Goal: Task Accomplishment & Management: Use online tool/utility

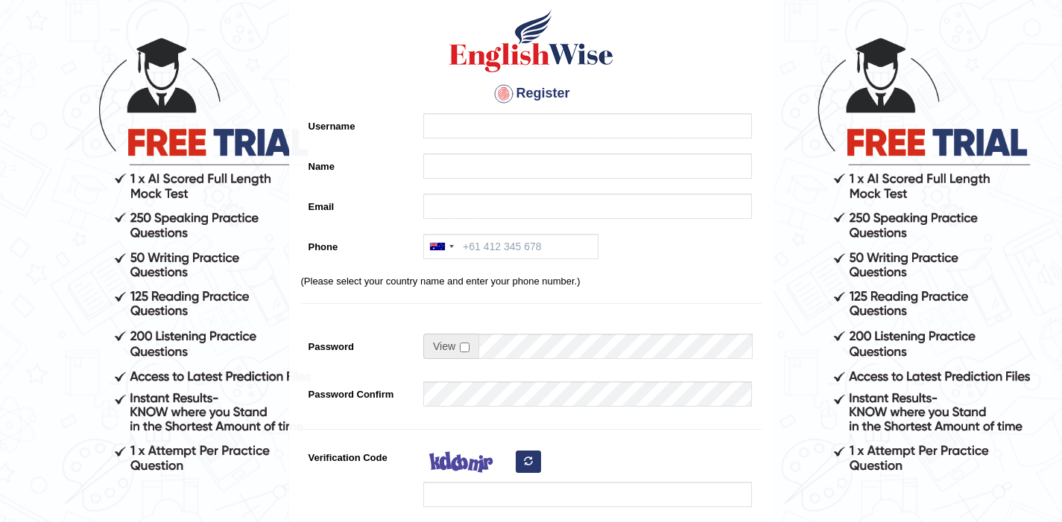
scroll to position [66, 0]
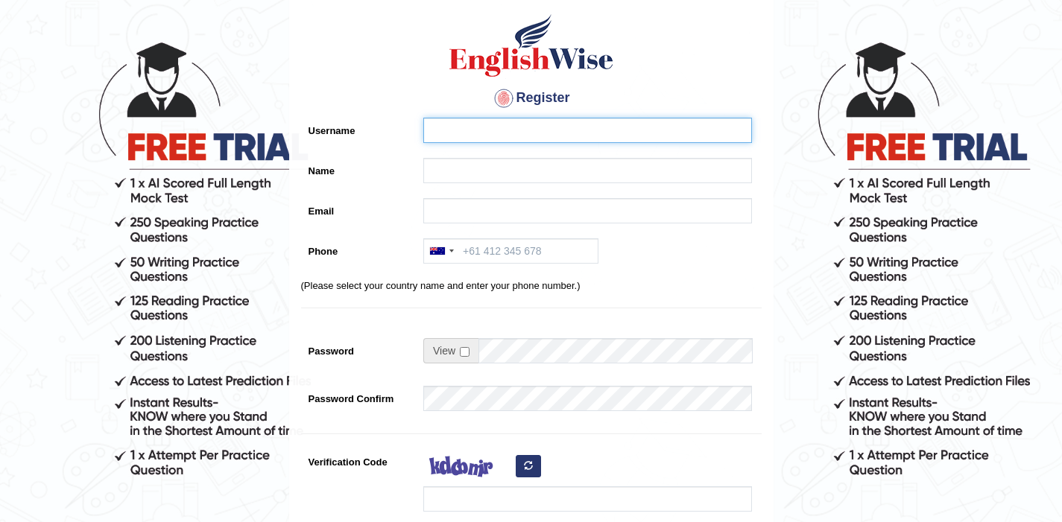
click at [603, 139] on input "Username" at bounding box center [587, 130] width 329 height 25
type input "victorgonzalez"
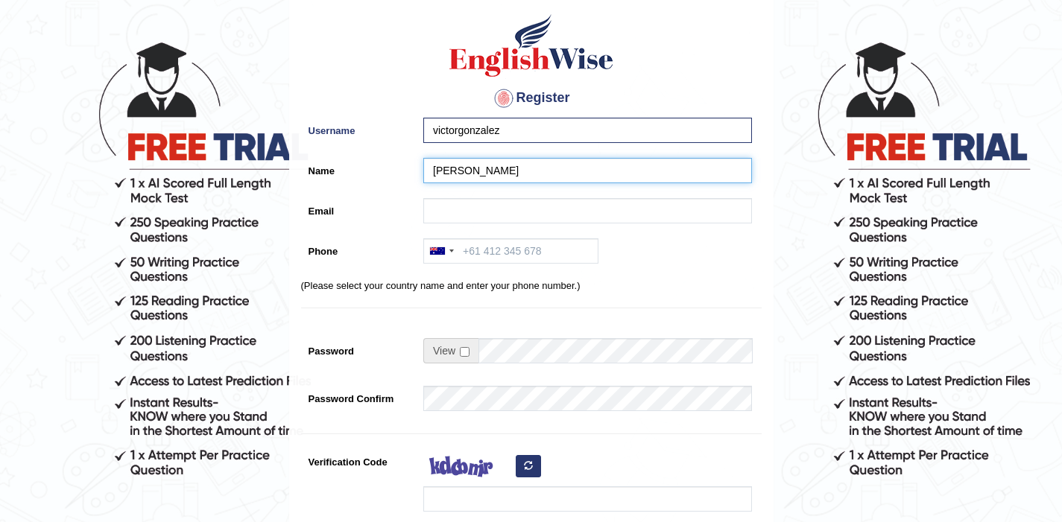
type input "victor"
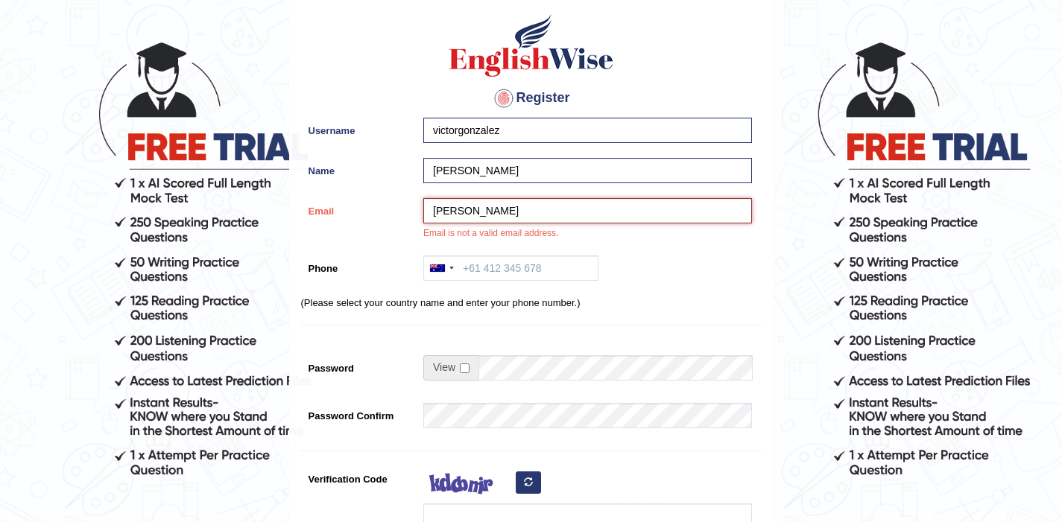
click at [566, 200] on input "gonzalez" at bounding box center [587, 210] width 329 height 25
drag, startPoint x: 539, startPoint y: 219, endPoint x: 416, endPoint y: 212, distance: 123.2
click at [414, 218] on div "Email gonzalez Email is not a valid email address." at bounding box center [531, 223] width 461 height 50
drag, startPoint x: 525, startPoint y: 223, endPoint x: 414, endPoint y: 216, distance: 112.0
click at [414, 216] on div "Email gonzalez Email is not a valid email address." at bounding box center [531, 223] width 461 height 50
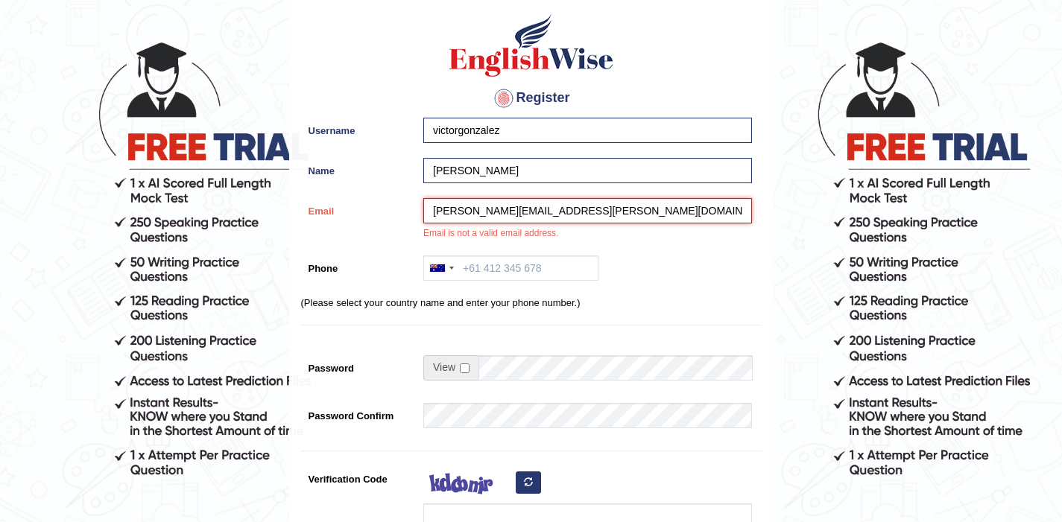
type input "v.gonzalez.asencio@gmail.com"
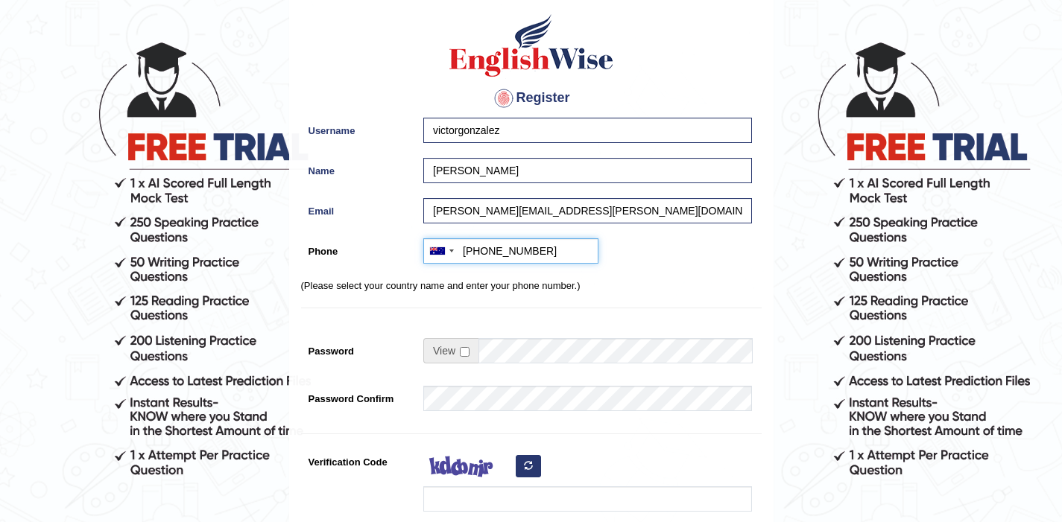
type input "+61491907924"
click at [670, 271] on div "Australia +61 India (भारत) +91 New Zealand +64 United States +1 Canada +1 Unite…" at bounding box center [584, 254] width 336 height 33
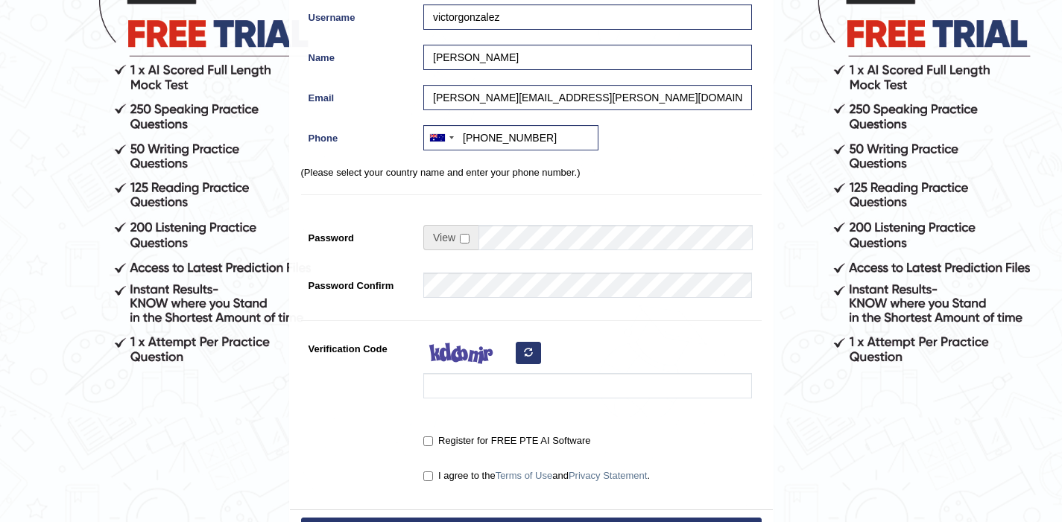
scroll to position [181, 0]
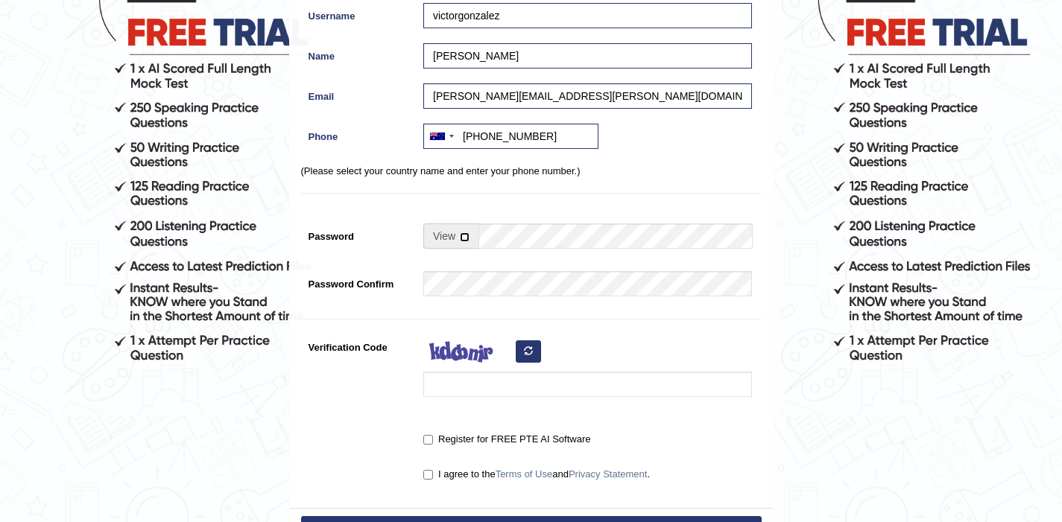
click at [466, 237] on input "checkbox" at bounding box center [465, 238] width 10 height 10
checkbox input "true"
click at [511, 238] on input "Password" at bounding box center [614, 236] width 273 height 25
type input "Ovf201985-"
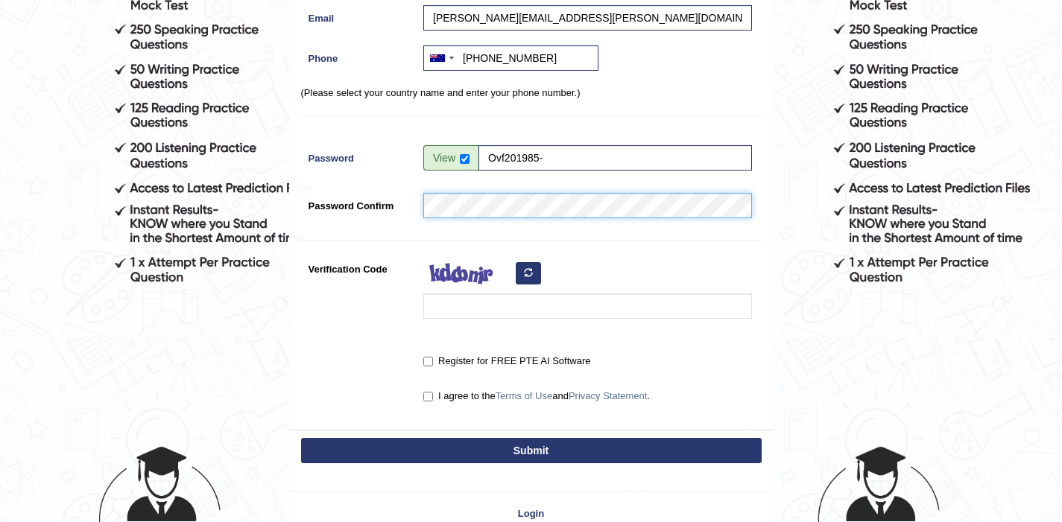
scroll to position [262, 0]
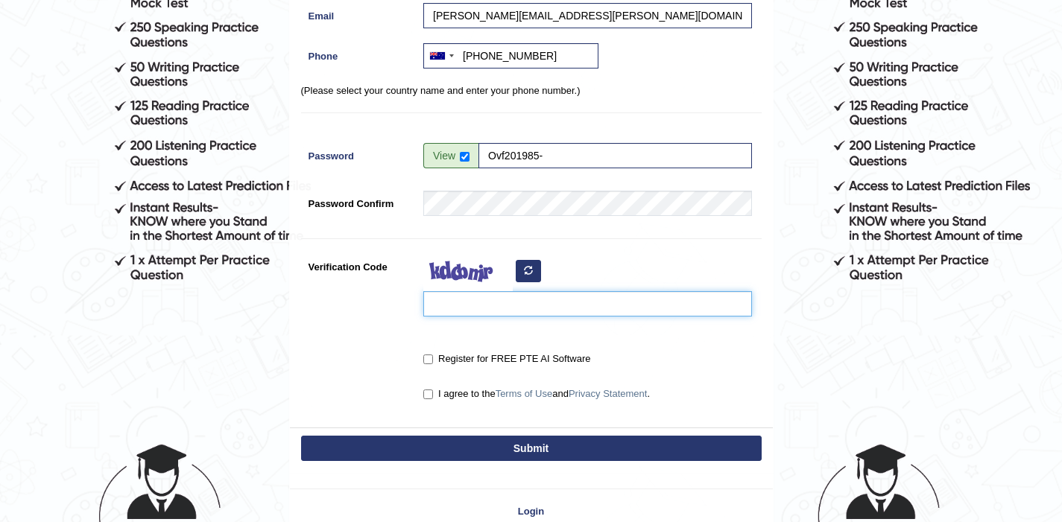
click at [473, 309] on input "Verification Code" at bounding box center [587, 303] width 329 height 25
type input "fupbwo"
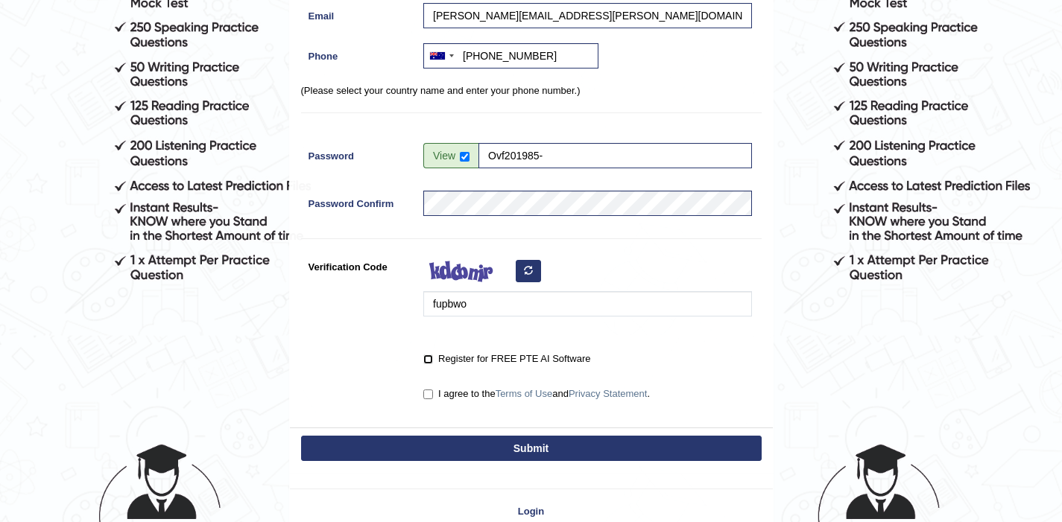
click at [425, 358] on input "Register for FREE PTE AI Software" at bounding box center [428, 360] width 10 height 10
checkbox input "true"
click at [429, 392] on input "I agree to the Terms of Use and Privacy Statement ." at bounding box center [428, 395] width 10 height 10
checkbox input "true"
click at [448, 437] on button "Submit" at bounding box center [531, 448] width 461 height 25
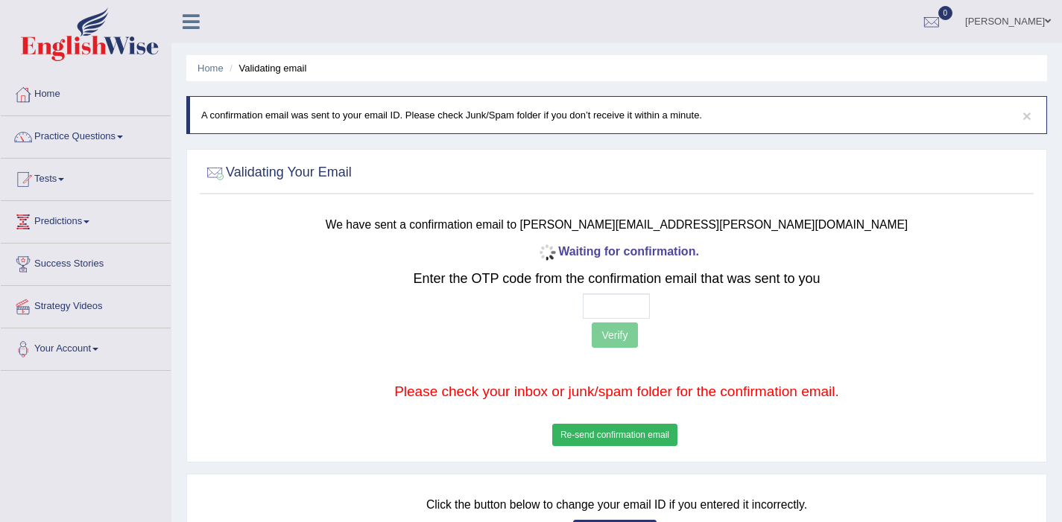
click at [641, 292] on div "Waiting for confirmation. Enter the OTP code from the confirmation email that w…" at bounding box center [616, 345] width 686 height 209
click at [637, 313] on input "text" at bounding box center [616, 306] width 67 height 25
paste input "9 0 2 0"
type input "9 0 2 0"
click at [627, 329] on button "Verify" at bounding box center [614, 335] width 45 height 25
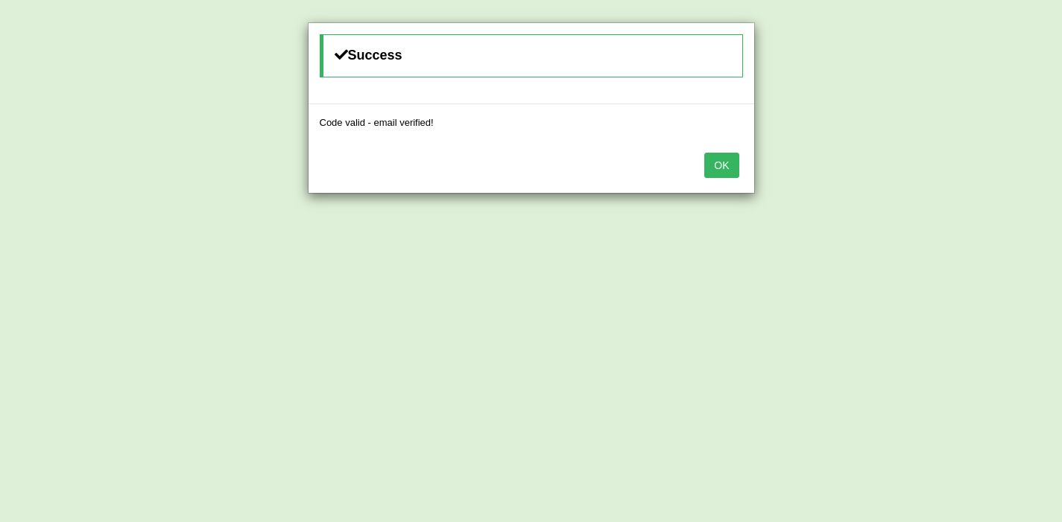
click at [719, 147] on div "OK" at bounding box center [532, 167] width 446 height 52
click at [718, 159] on button "OK" at bounding box center [721, 165] width 34 height 25
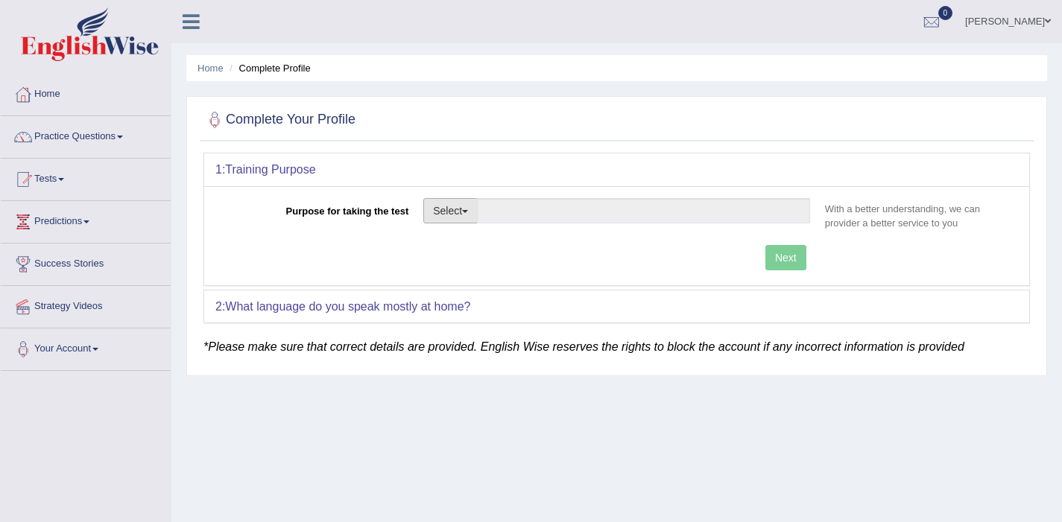
click at [468, 211] on span "button" at bounding box center [465, 211] width 6 height 3
click at [462, 262] on link "Permanent Residency" at bounding box center [490, 262] width 133 height 19
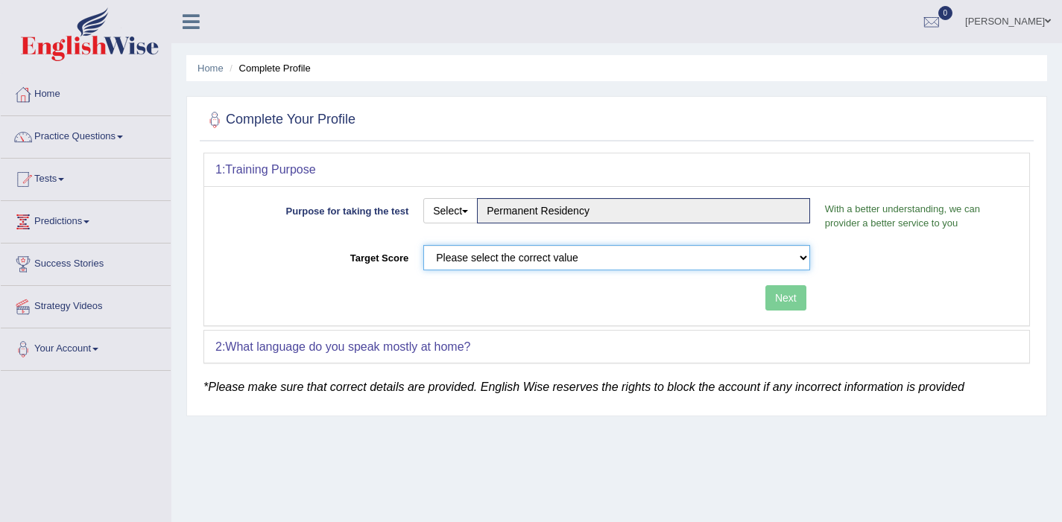
click at [462, 262] on select "Please select the correct value 50 (6 bands) 58 (6.5 bands) 65 (7 bands) 79 (8 …" at bounding box center [616, 257] width 387 height 25
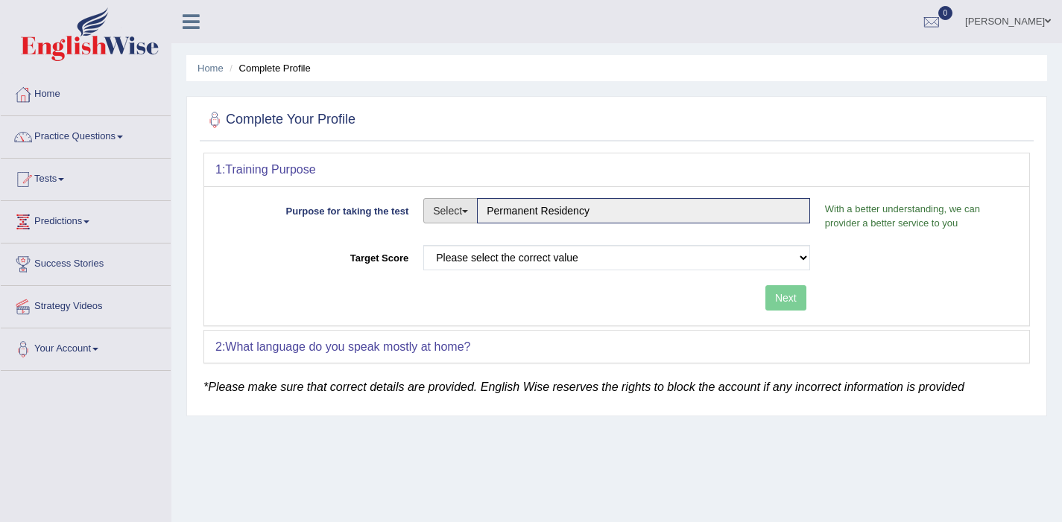
click at [472, 214] on button "Select" at bounding box center [450, 210] width 54 height 25
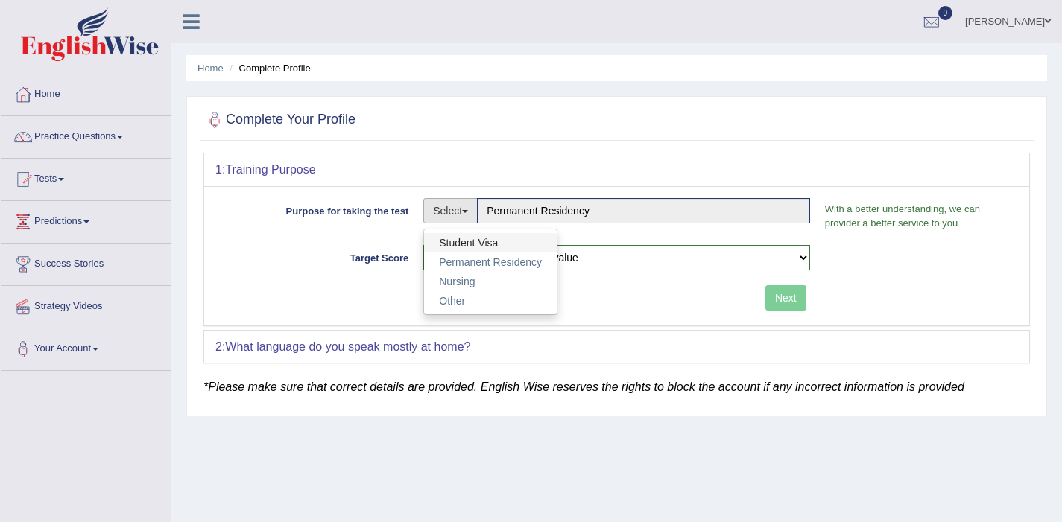
click at [455, 247] on link "Student Visa" at bounding box center [490, 242] width 133 height 19
type input "Student Visa"
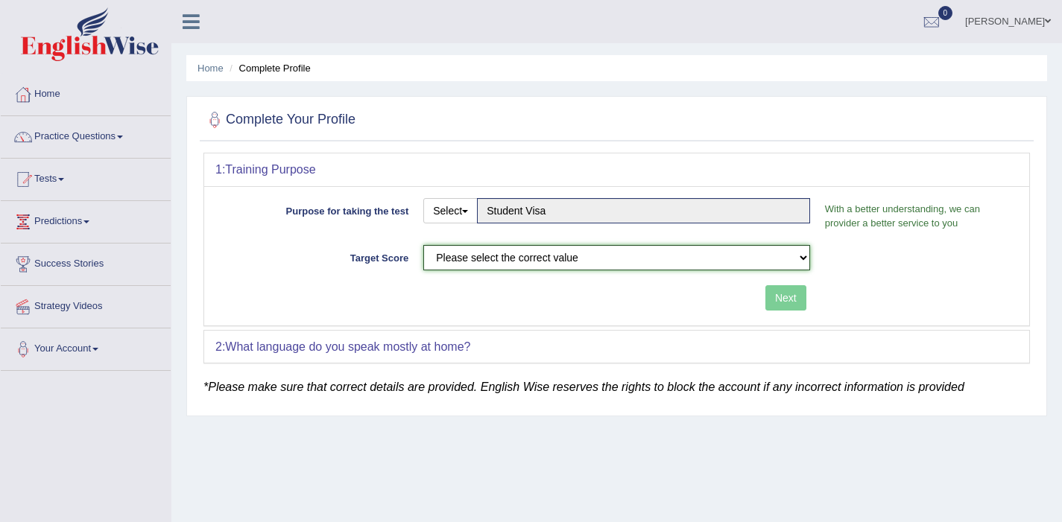
click at [458, 256] on select "Please select the correct value 50 (6 bands) 58 (6.5 bands) 65 (7 bands) 79 (8 …" at bounding box center [616, 257] width 387 height 25
select select "50"
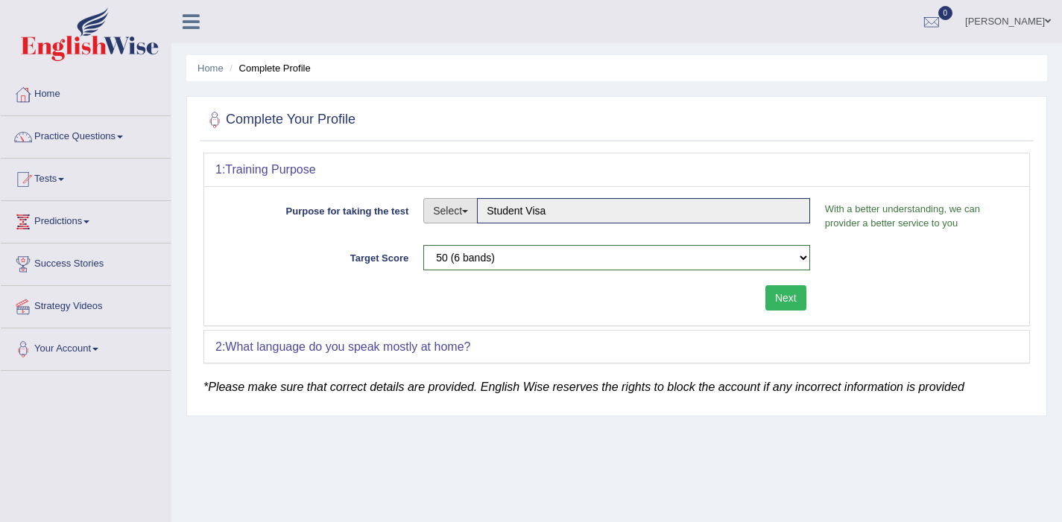
click at [467, 217] on button "Select" at bounding box center [450, 210] width 54 height 25
click at [456, 261] on link "Permanent Residency" at bounding box center [490, 262] width 133 height 19
type input "Permanent Residency"
click at [782, 303] on button "Next" at bounding box center [785, 297] width 41 height 25
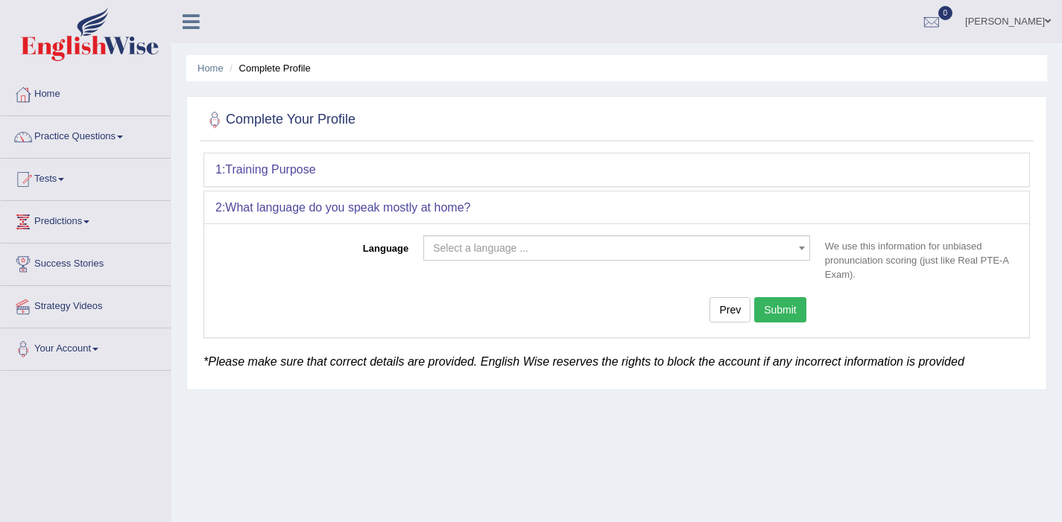
click at [571, 250] on span "Select a language ..." at bounding box center [612, 248] width 358 height 15
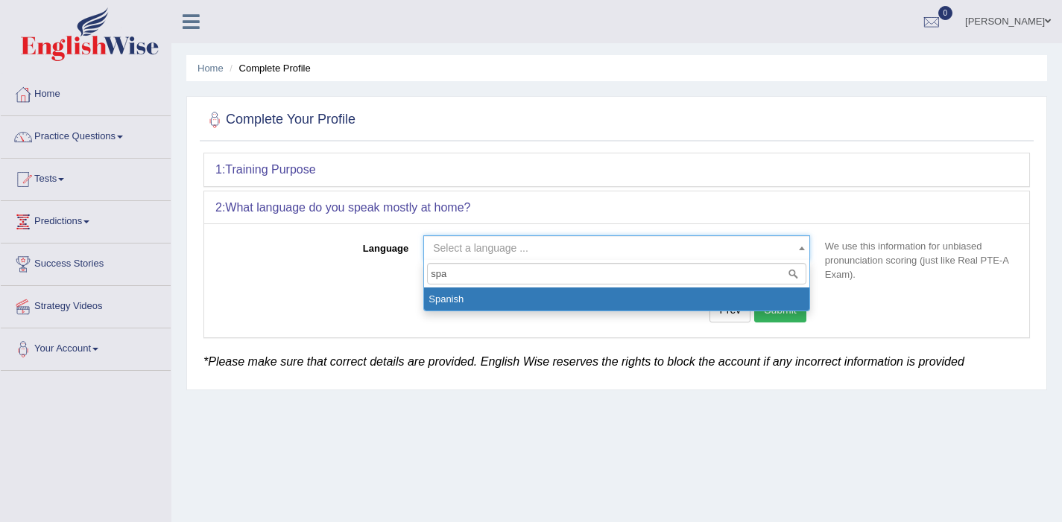
type input "spa"
select select "Spanish"
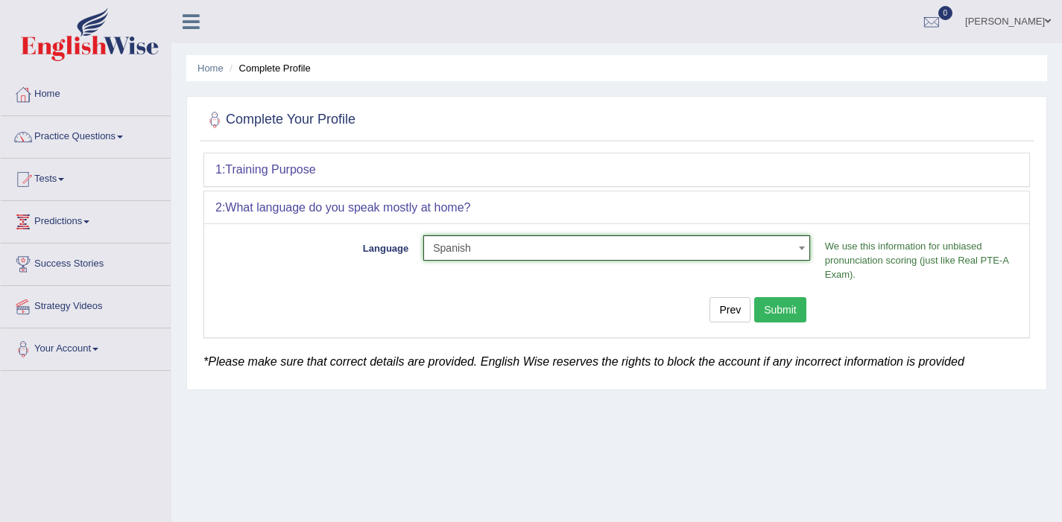
click at [788, 314] on button "Submit" at bounding box center [780, 309] width 52 height 25
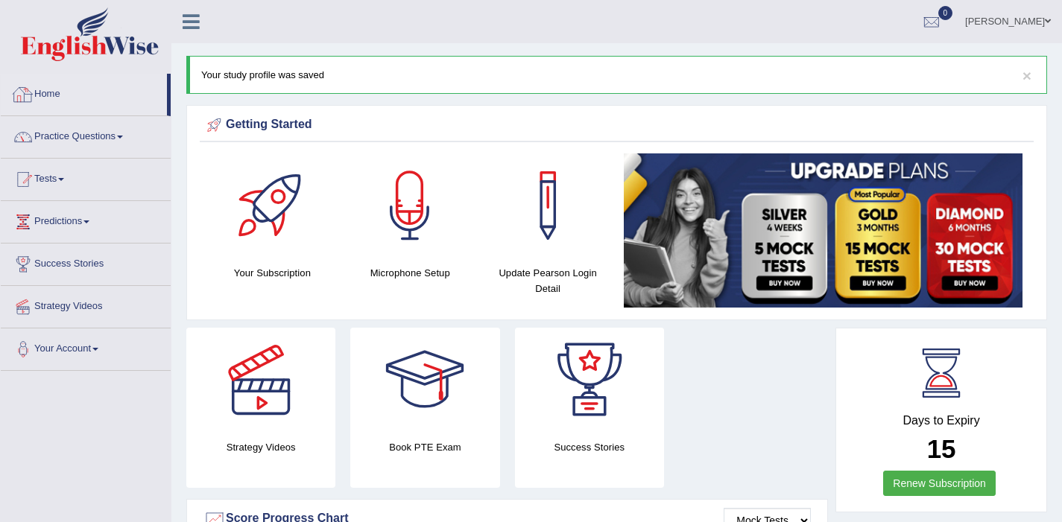
click at [54, 95] on link "Home" at bounding box center [84, 92] width 166 height 37
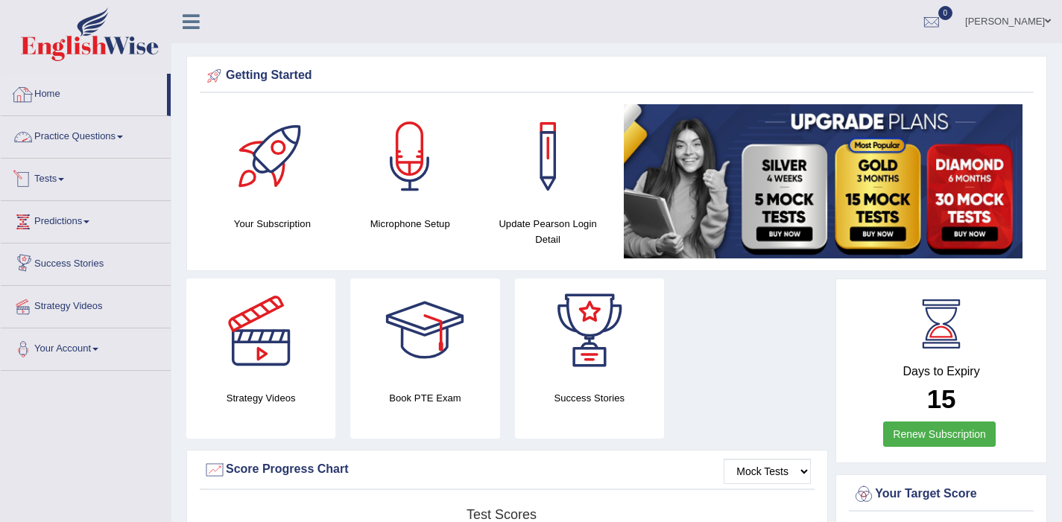
click at [86, 132] on link "Practice Questions" at bounding box center [86, 134] width 170 height 37
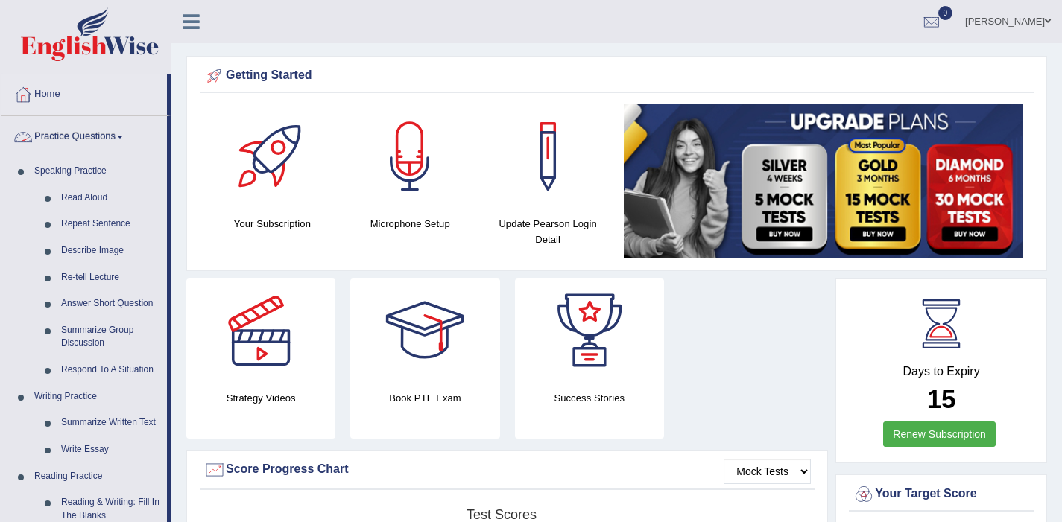
click at [88, 139] on link "Practice Questions" at bounding box center [84, 134] width 166 height 37
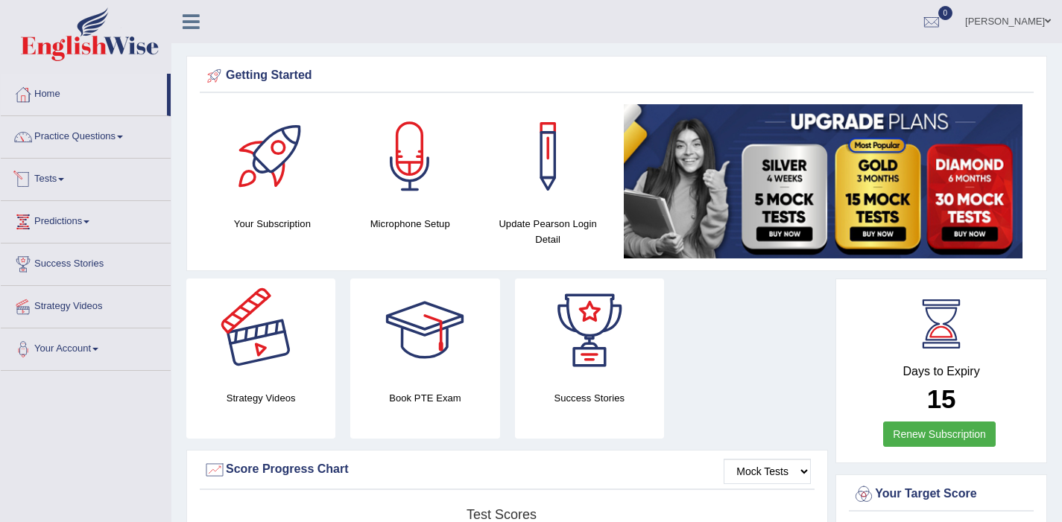
click at [244, 304] on div at bounding box center [261, 331] width 104 height 104
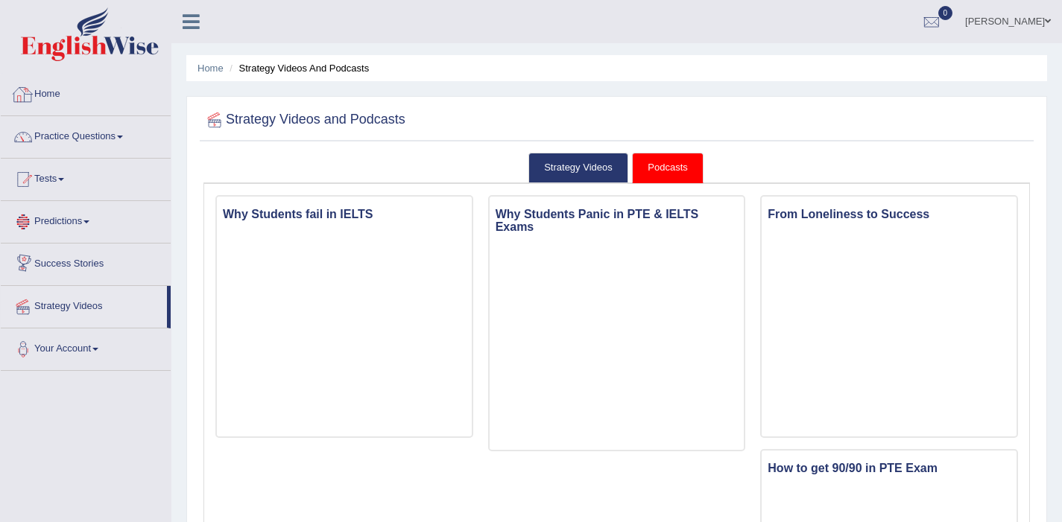
click at [54, 98] on link "Home" at bounding box center [86, 92] width 170 height 37
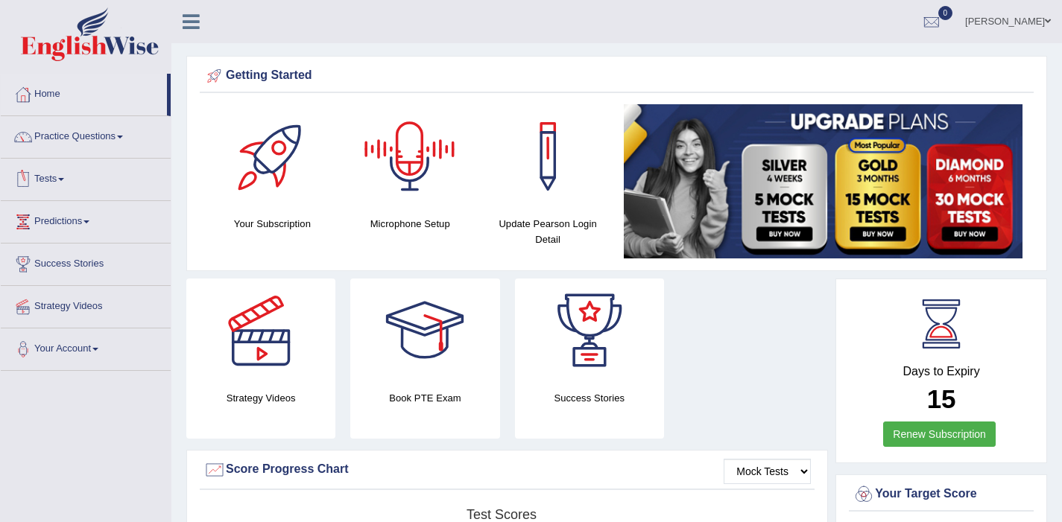
click at [71, 174] on link "Tests" at bounding box center [86, 177] width 170 height 37
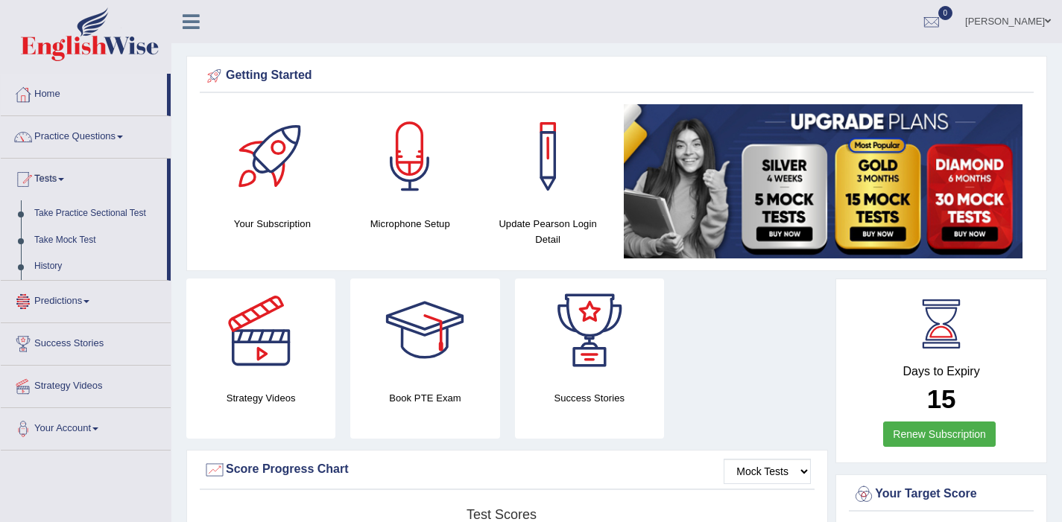
click at [80, 297] on link "Predictions" at bounding box center [86, 299] width 170 height 37
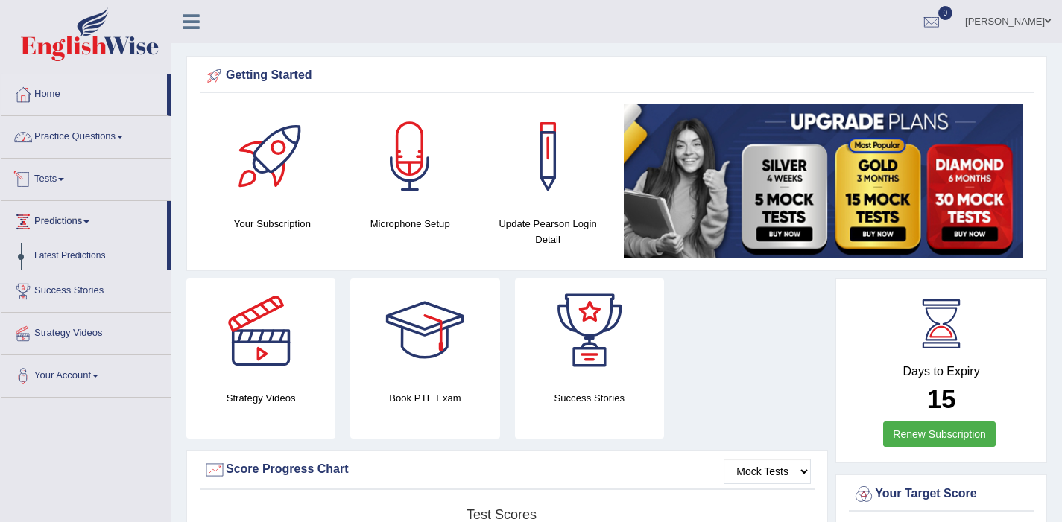
click at [98, 132] on link "Practice Questions" at bounding box center [86, 134] width 170 height 37
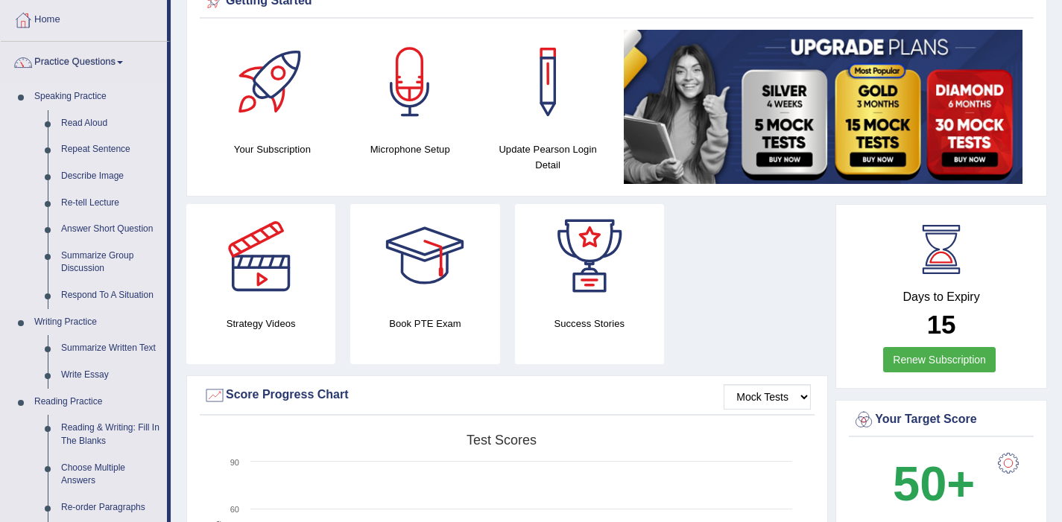
scroll to position [66, 0]
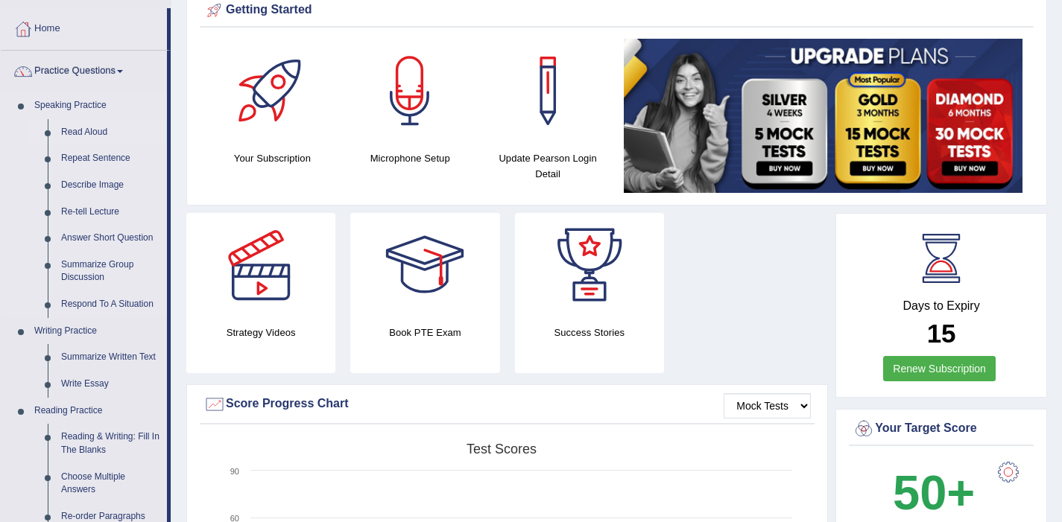
click at [98, 131] on link "Read Aloud" at bounding box center [110, 132] width 113 height 27
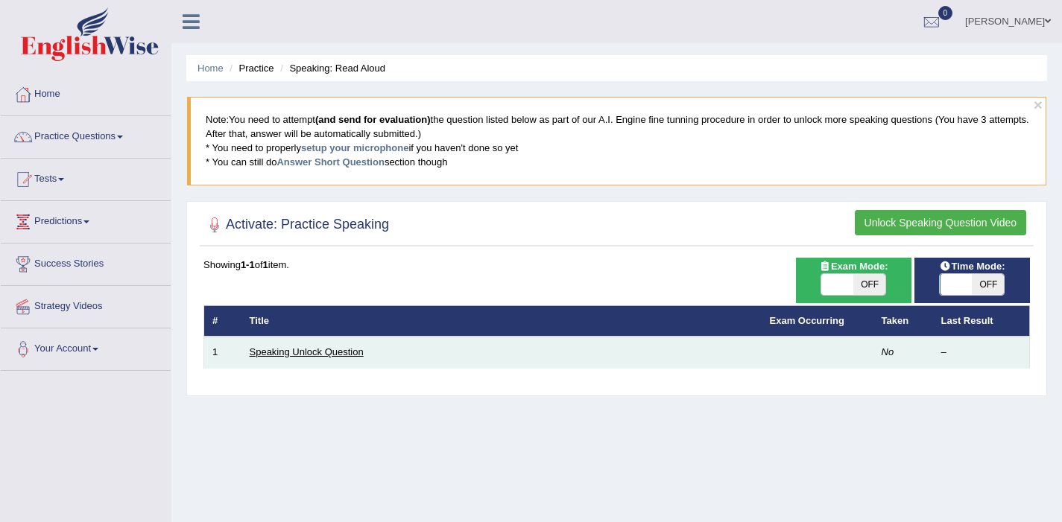
click at [289, 355] on link "Speaking Unlock Question" at bounding box center [307, 352] width 114 height 11
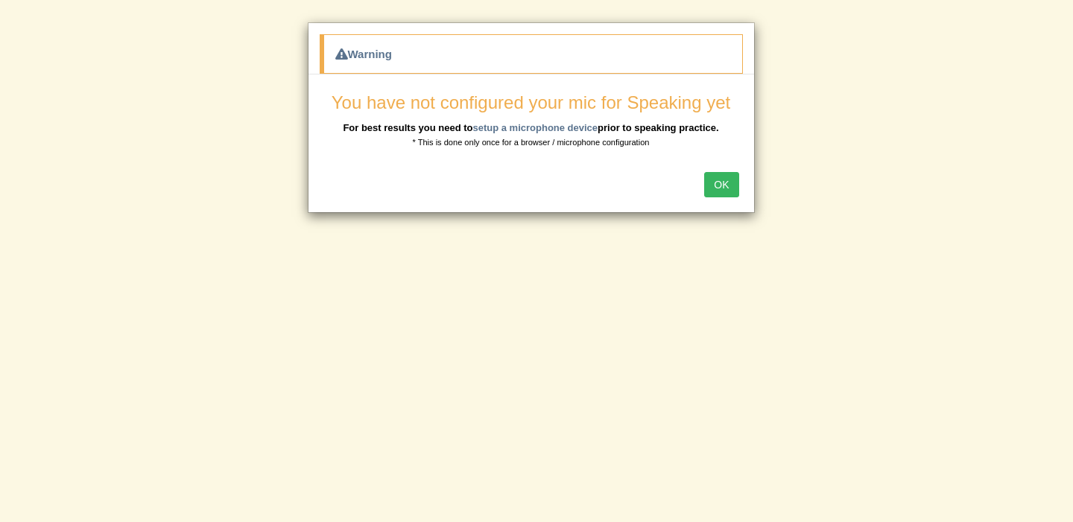
click at [714, 184] on button "OK" at bounding box center [721, 184] width 34 height 25
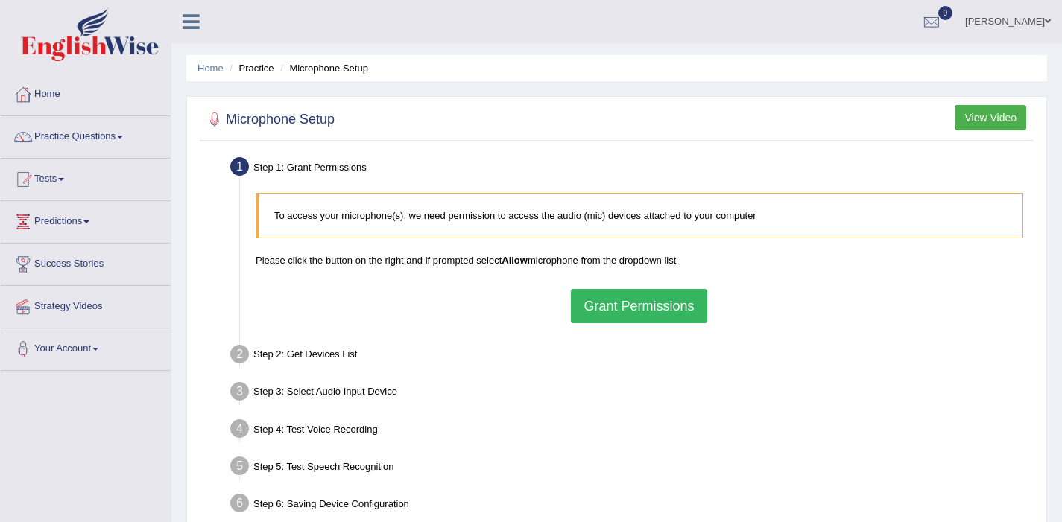
click at [695, 320] on button "Grant Permissions" at bounding box center [639, 306] width 136 height 34
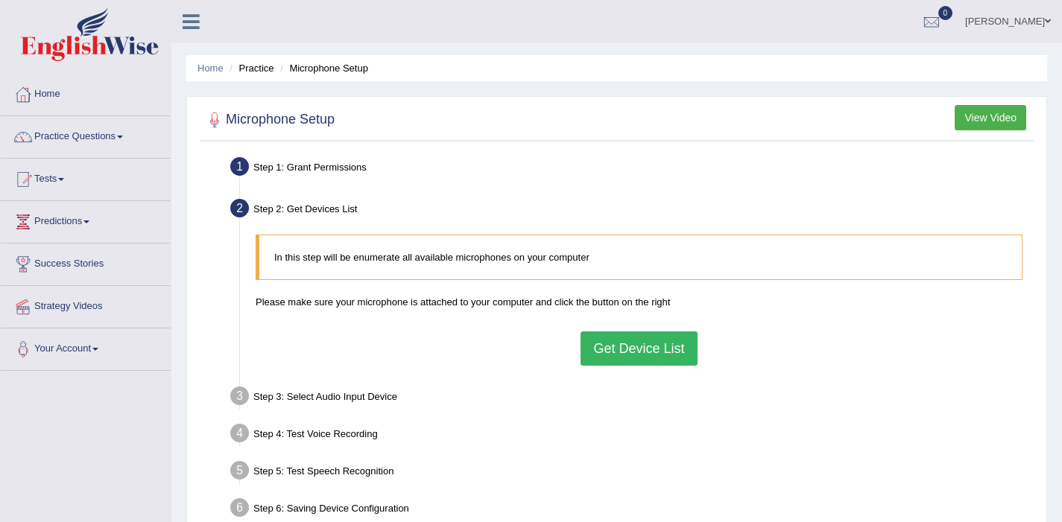
click at [657, 357] on button "Get Device List" at bounding box center [639, 349] width 116 height 34
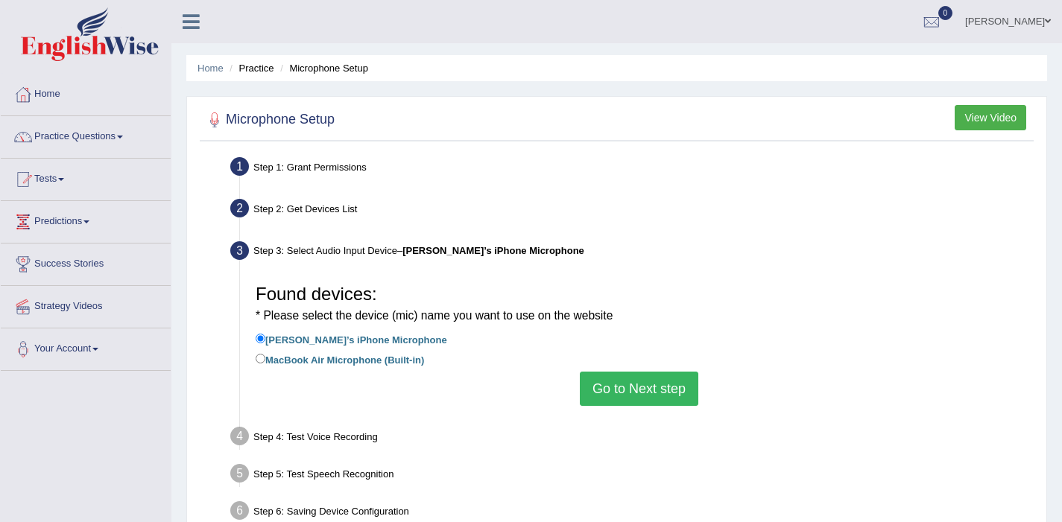
click at [344, 364] on label "MacBook Air Microphone (Built-in)" at bounding box center [340, 359] width 168 height 16
click at [265, 364] on input "MacBook Air Microphone (Built-in)" at bounding box center [261, 359] width 10 height 10
radio input "true"
click at [308, 344] on label "Victor’s iPhone Microphone" at bounding box center [352, 339] width 192 height 16
click at [265, 344] on input "Victor’s iPhone Microphone" at bounding box center [261, 339] width 10 height 10
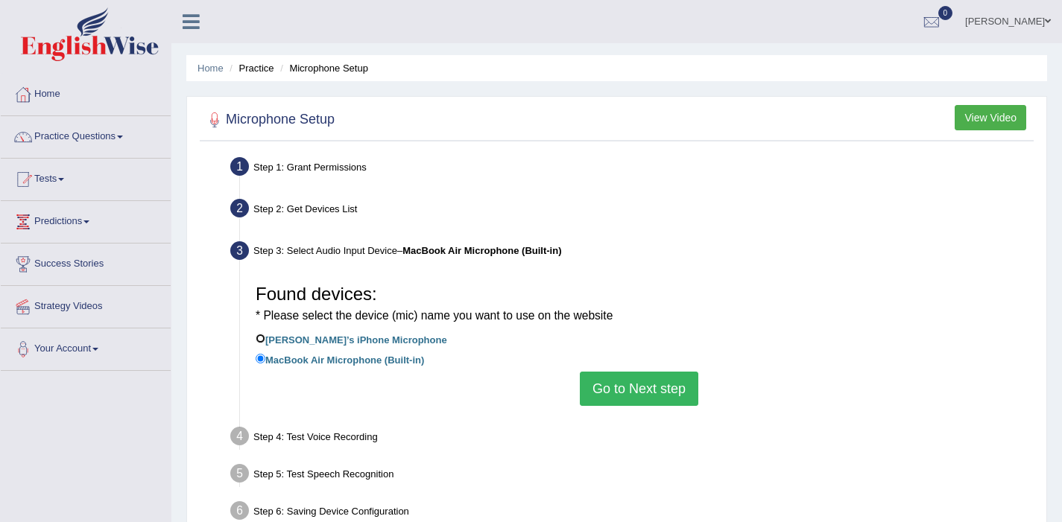
radio input "true"
click at [298, 359] on label "MacBook Air Microphone (Built-in)" at bounding box center [340, 359] width 168 height 16
click at [265, 359] on input "MacBook Air Microphone (Built-in)" at bounding box center [261, 359] width 10 height 10
radio input "true"
click at [609, 393] on button "Go to Next step" at bounding box center [639, 389] width 118 height 34
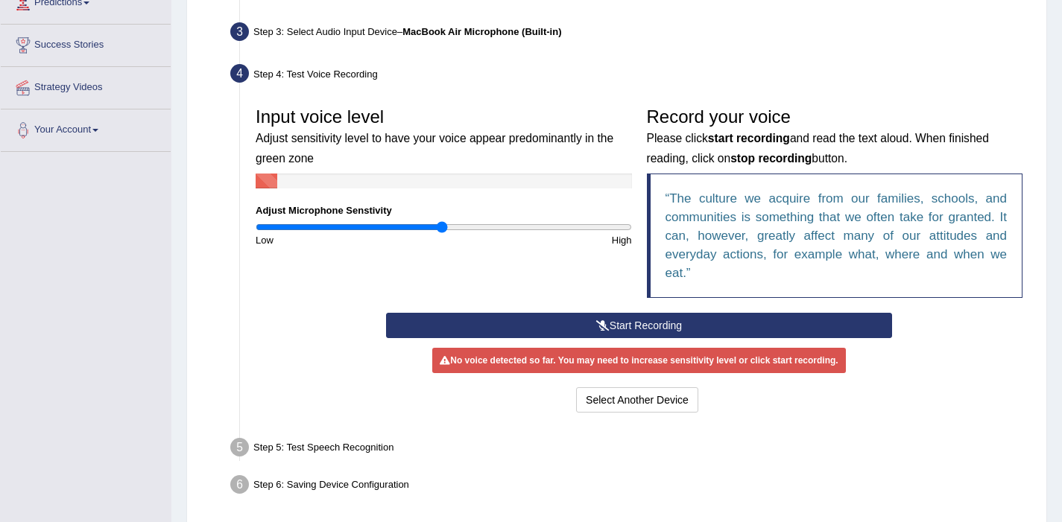
scroll to position [235, 0]
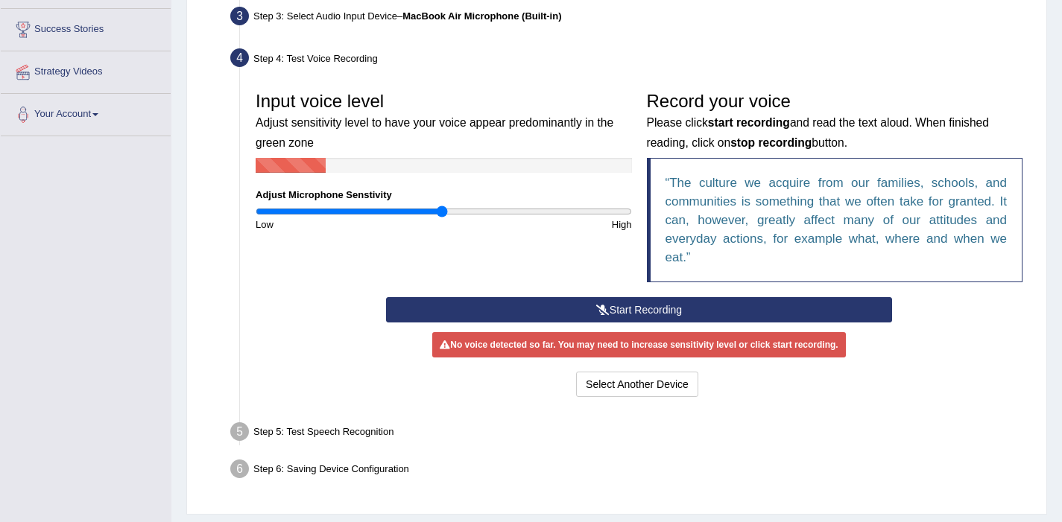
click at [610, 313] on button "Start Recording" at bounding box center [639, 309] width 506 height 25
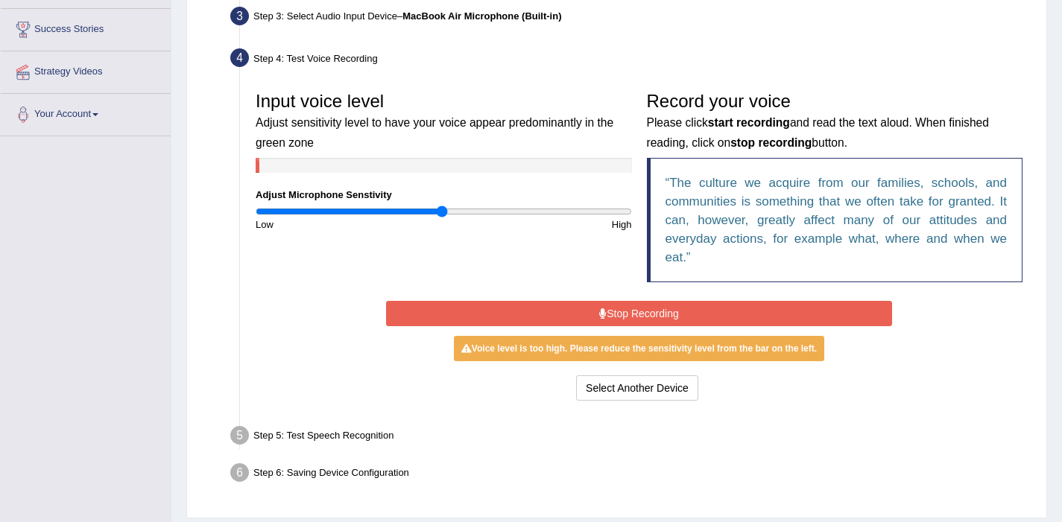
click at [627, 316] on button "Stop Recording" at bounding box center [639, 313] width 506 height 25
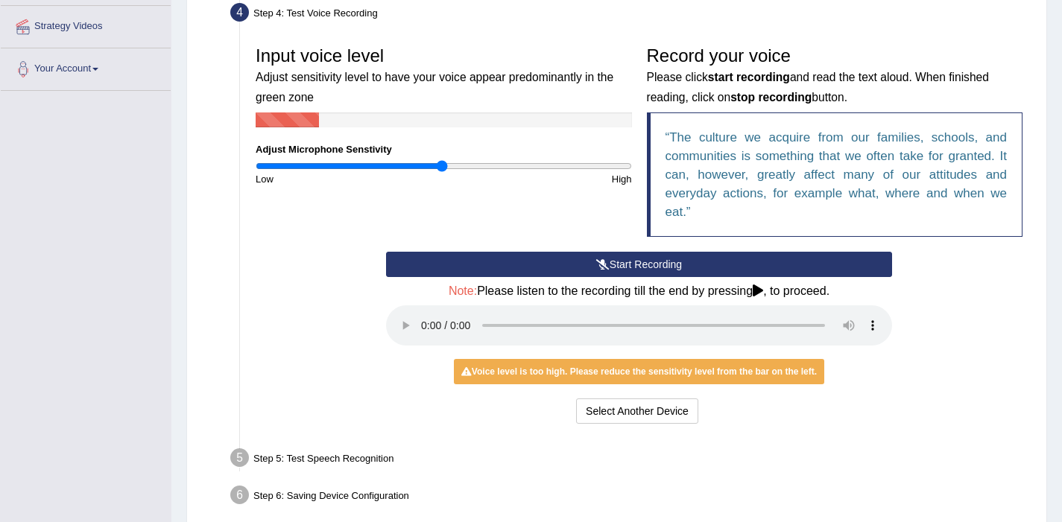
scroll to position [320, 0]
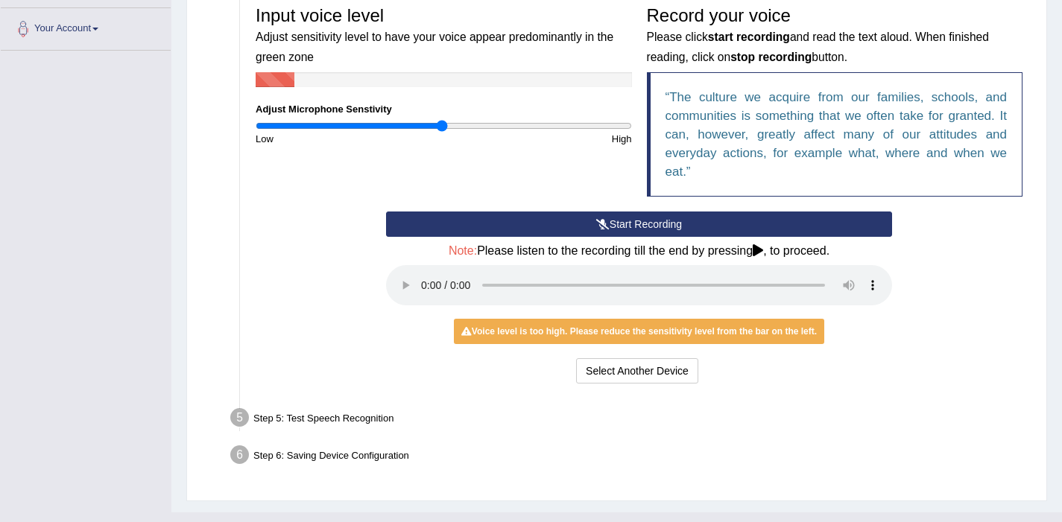
click at [865, 362] on div "Select Another Device Voice is ok. Go to Next step" at bounding box center [639, 372] width 506 height 29
click at [707, 226] on button "Start Recording" at bounding box center [639, 224] width 506 height 25
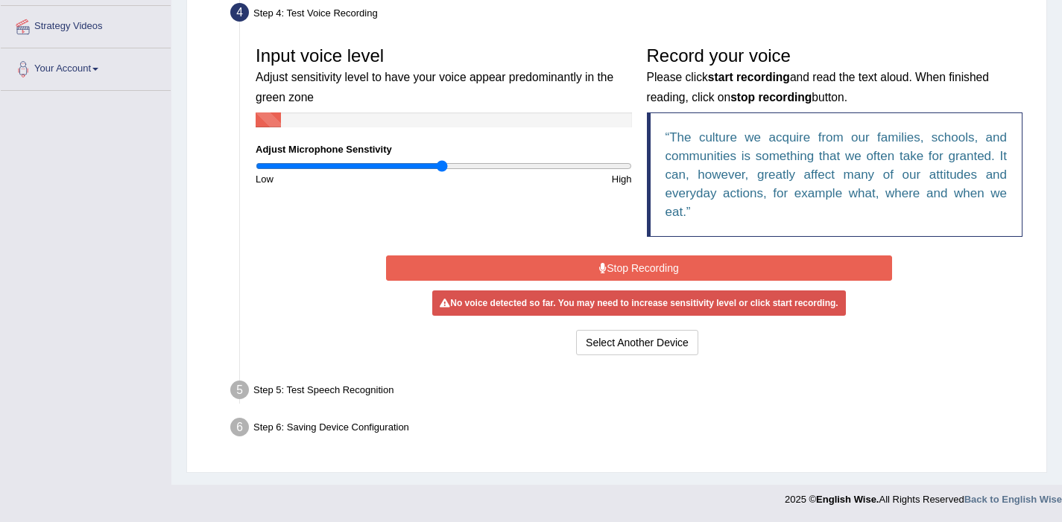
scroll to position [279, 0]
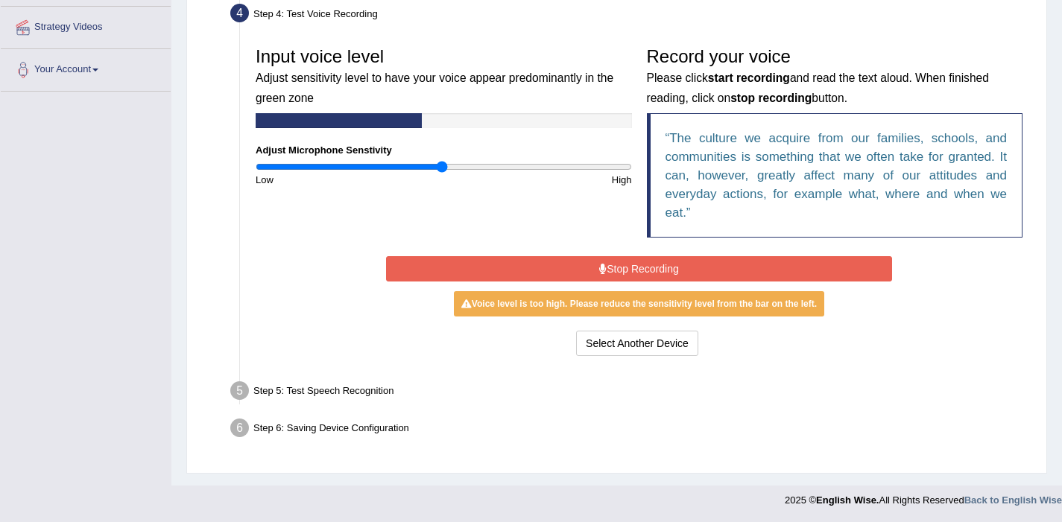
click at [645, 273] on button "Stop Recording" at bounding box center [639, 268] width 506 height 25
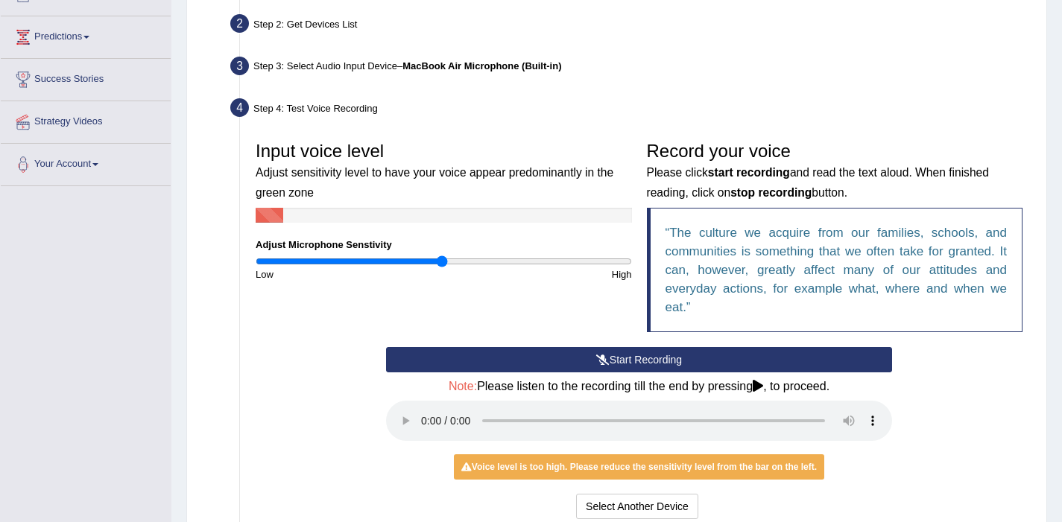
scroll to position [219, 0]
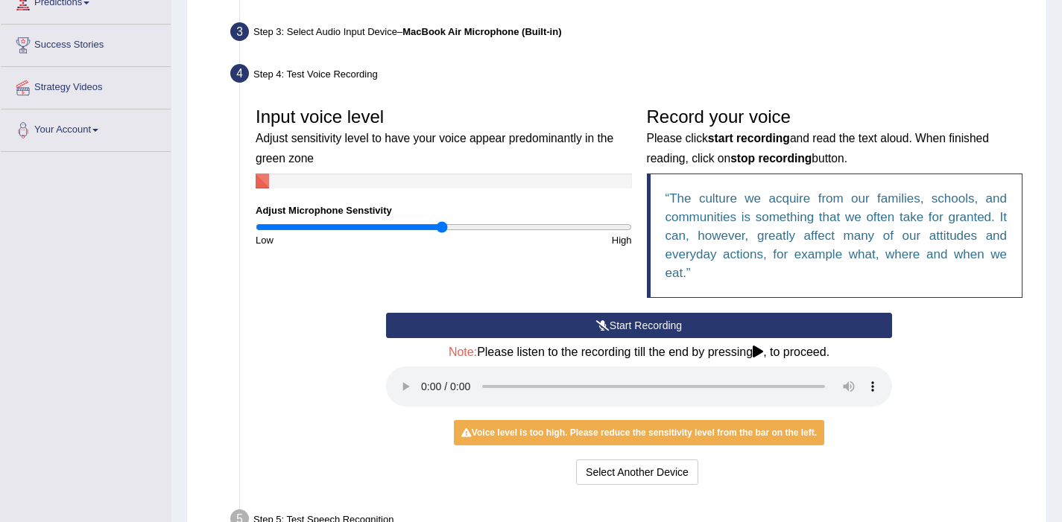
click at [603, 327] on icon at bounding box center [602, 325] width 13 height 10
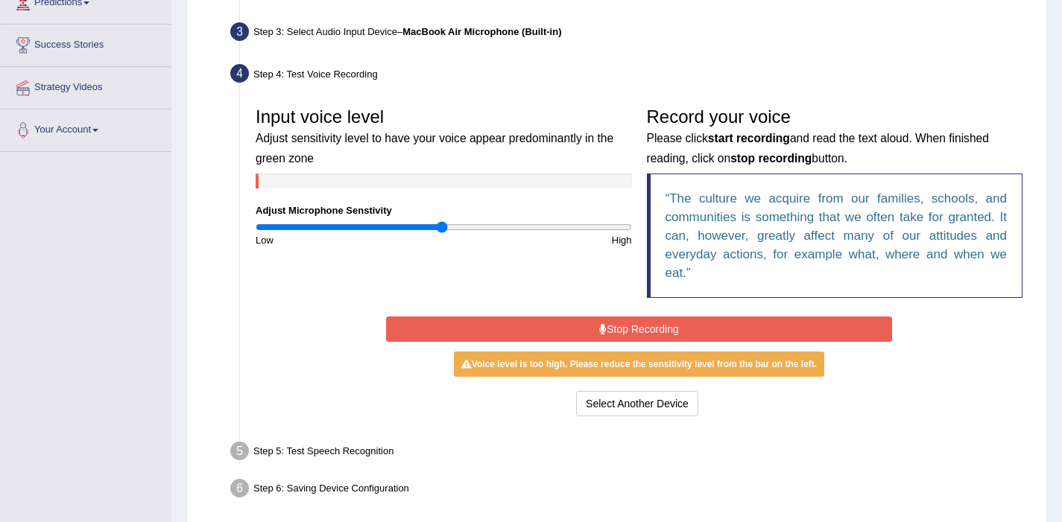
click at [642, 320] on button "Stop Recording" at bounding box center [639, 329] width 506 height 25
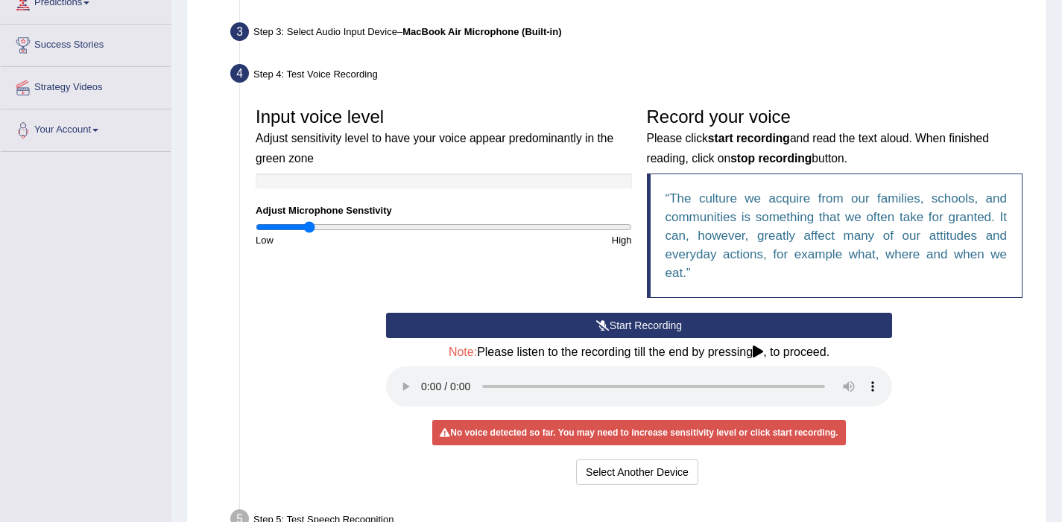
drag, startPoint x: 441, startPoint y: 227, endPoint x: 310, endPoint y: 233, distance: 131.3
type input "0.28"
click at [310, 233] on input "range" at bounding box center [444, 227] width 376 height 12
click at [303, 233] on div "Low" at bounding box center [345, 240] width 195 height 14
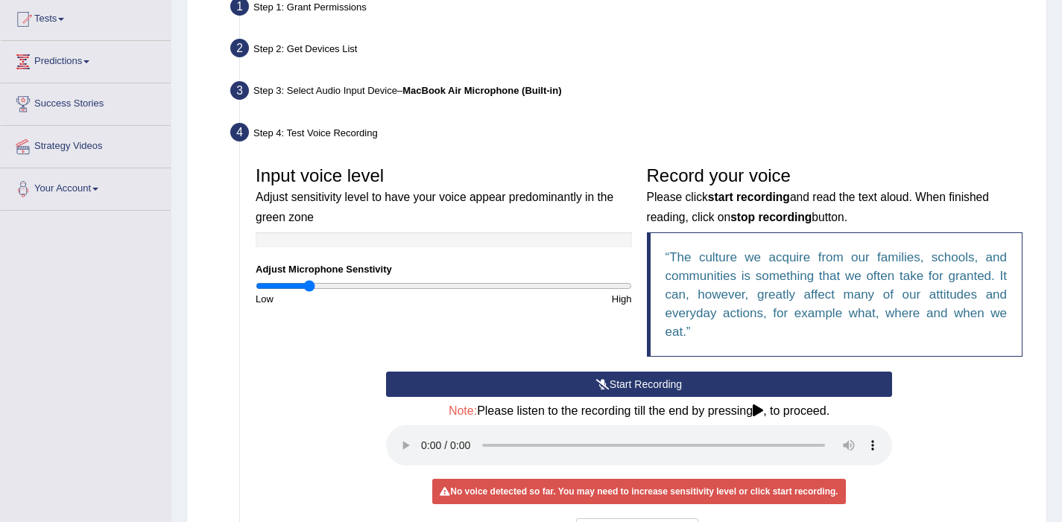
scroll to position [157, 0]
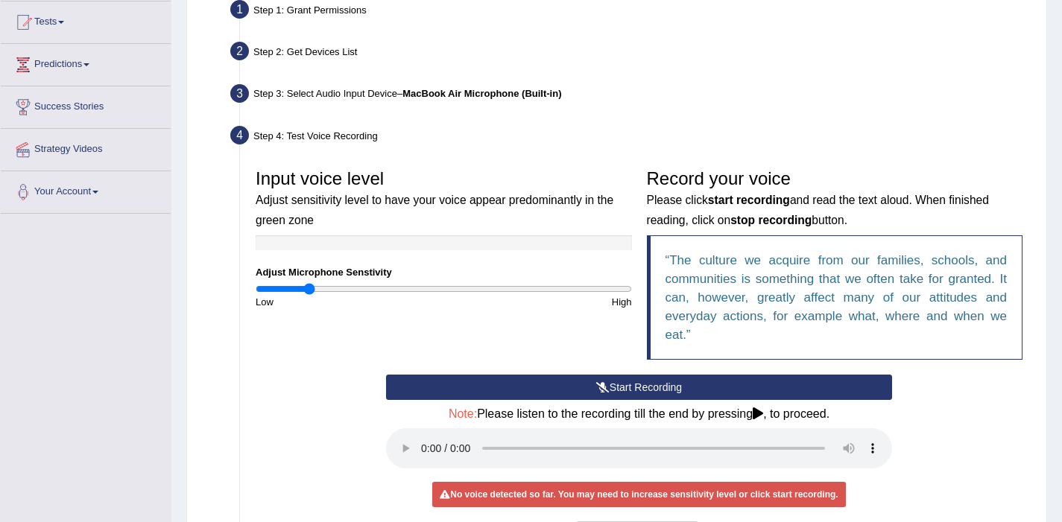
click at [566, 385] on button "Start Recording" at bounding box center [639, 387] width 506 height 25
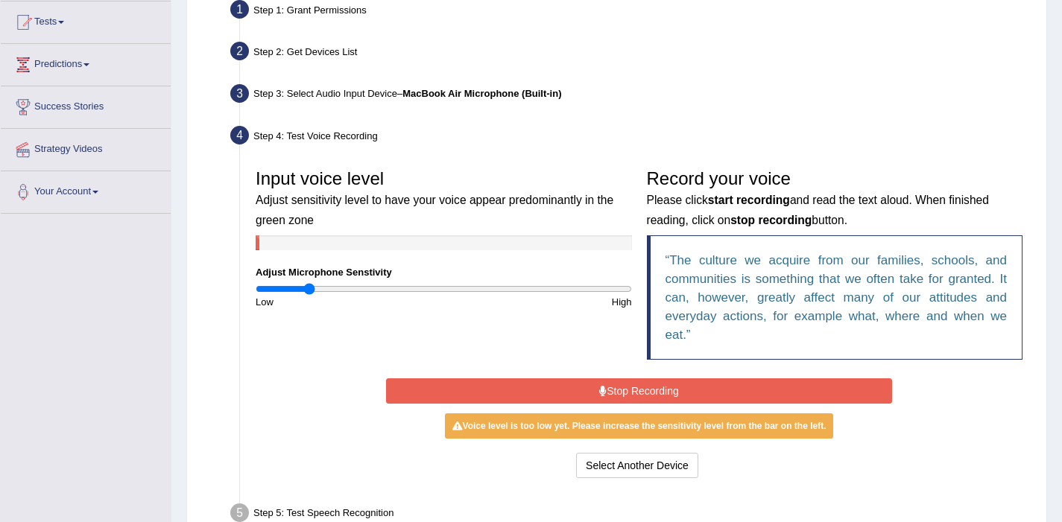
click at [622, 399] on button "Stop Recording" at bounding box center [639, 391] width 506 height 25
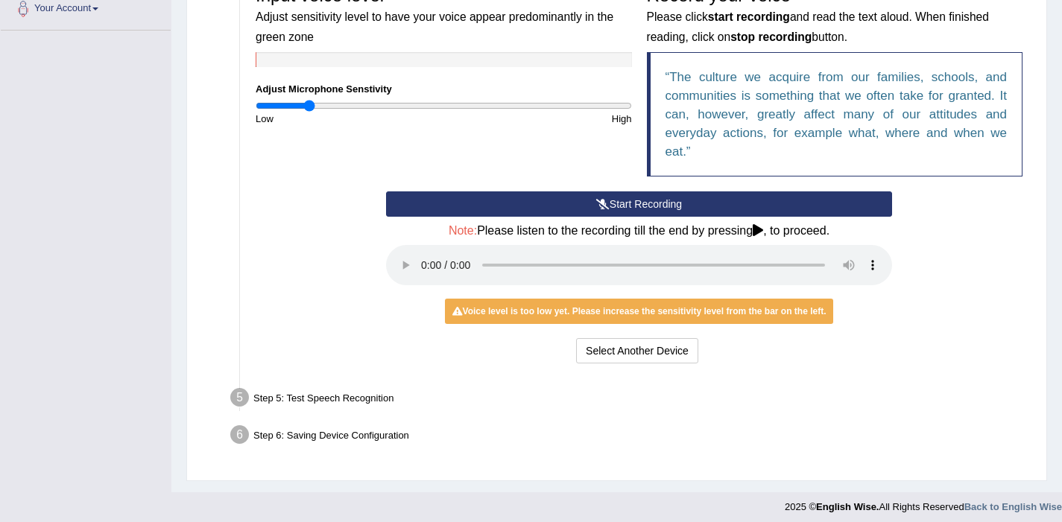
scroll to position [348, 0]
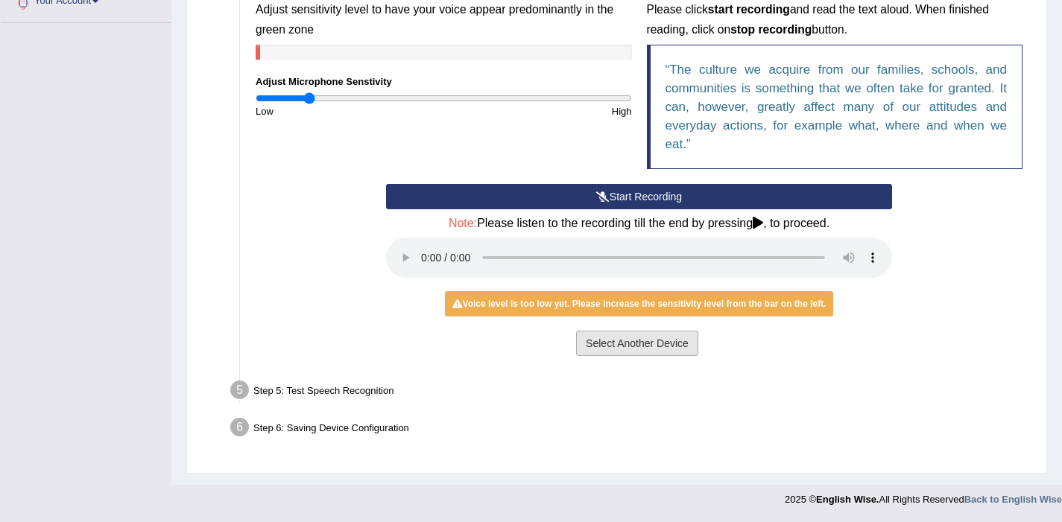
click at [627, 344] on button "Select Another Device" at bounding box center [637, 343] width 122 height 25
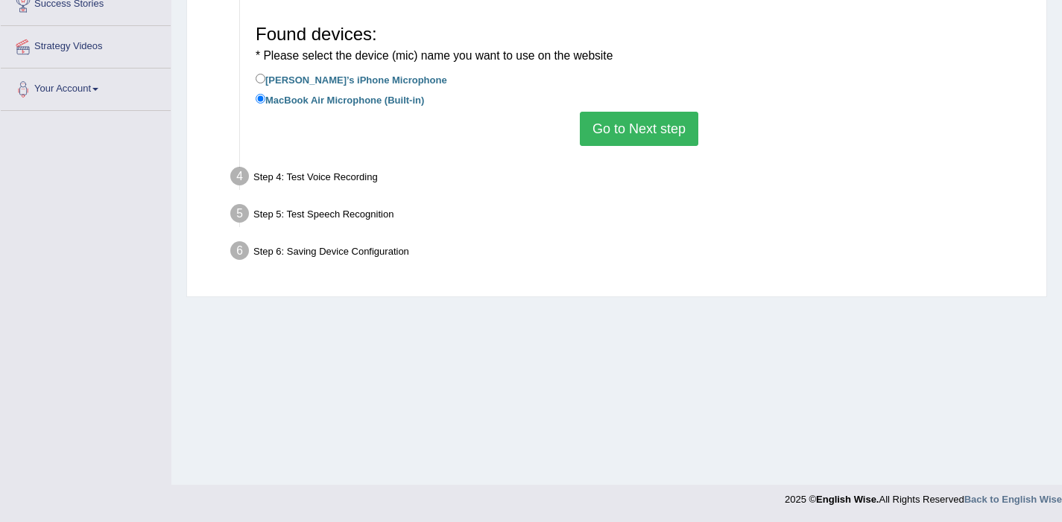
click at [346, 78] on label "Victor’s iPhone Microphone" at bounding box center [352, 79] width 192 height 16
click at [265, 78] on input "Victor’s iPhone Microphone" at bounding box center [261, 79] width 10 height 10
radio input "true"
click at [343, 99] on label "MacBook Air Microphone (Built-in)" at bounding box center [340, 99] width 168 height 16
click at [265, 99] on input "MacBook Air Microphone (Built-in)" at bounding box center [261, 99] width 10 height 10
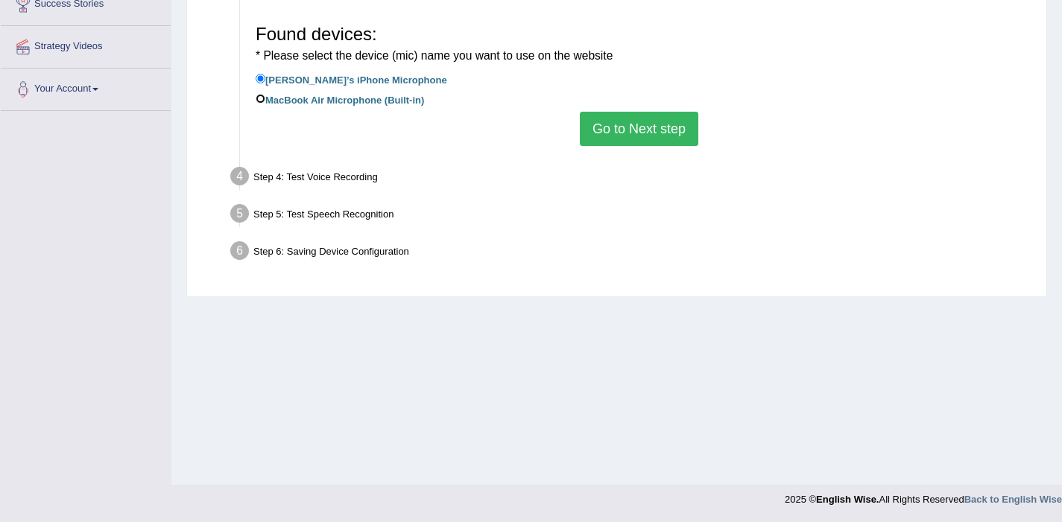
radio input "true"
click at [649, 131] on button "Go to Next step" at bounding box center [639, 129] width 118 height 34
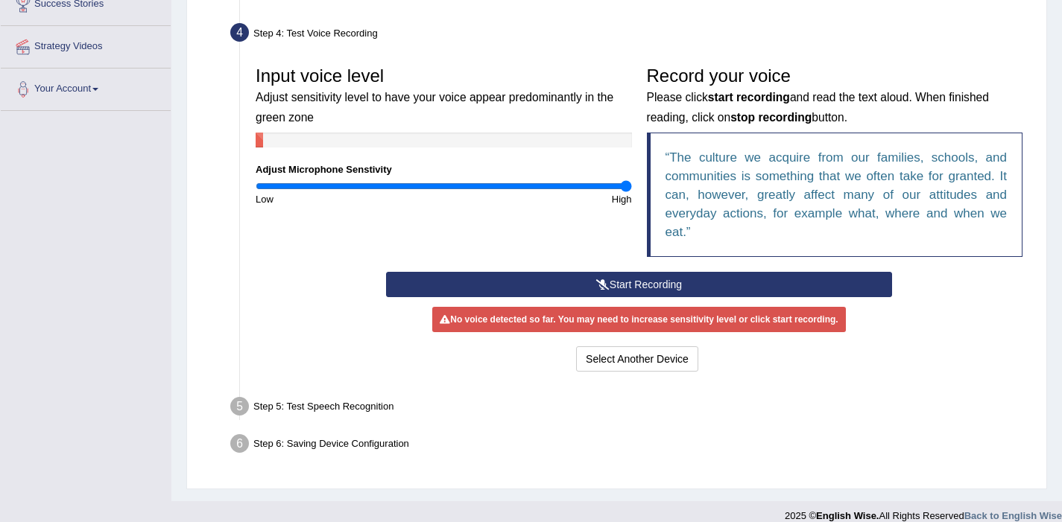
drag, startPoint x: 305, startPoint y: 183, endPoint x: 662, endPoint y: 184, distance: 357.0
type input "2"
click at [632, 184] on input "range" at bounding box center [444, 186] width 376 height 12
click at [673, 276] on button "Start Recording" at bounding box center [639, 284] width 506 height 25
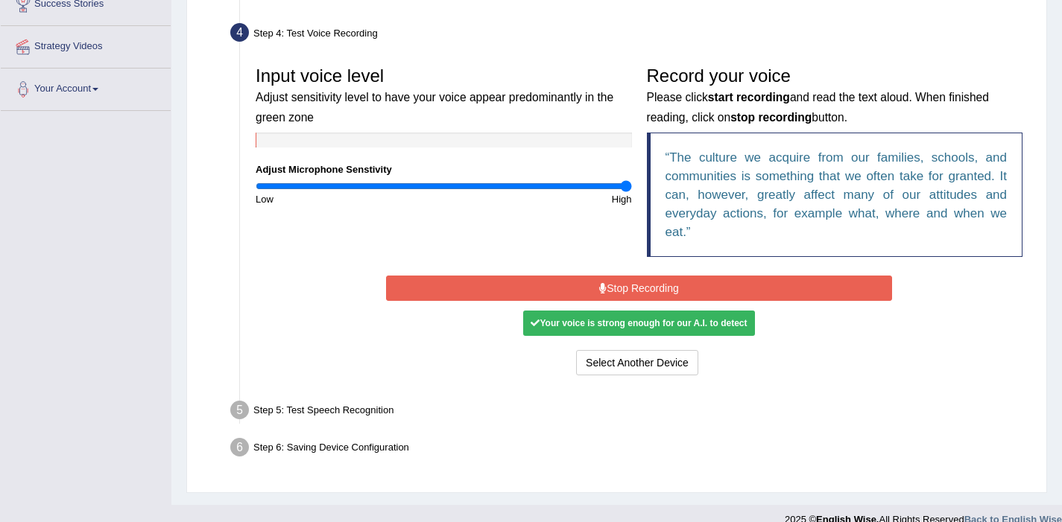
click at [636, 294] on button "Stop Recording" at bounding box center [639, 288] width 506 height 25
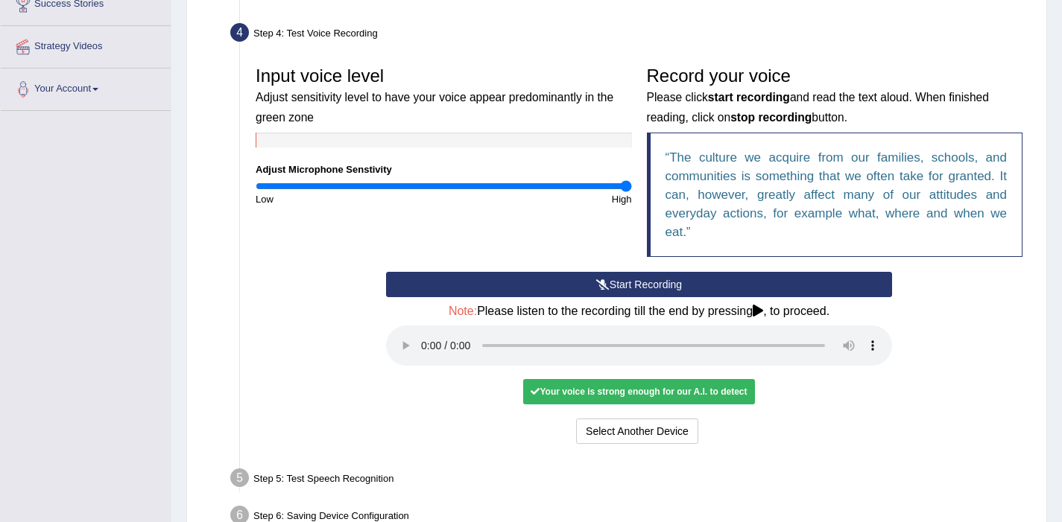
click at [644, 396] on div "Your voice is strong enough for our A.I. to detect" at bounding box center [638, 391] width 231 height 25
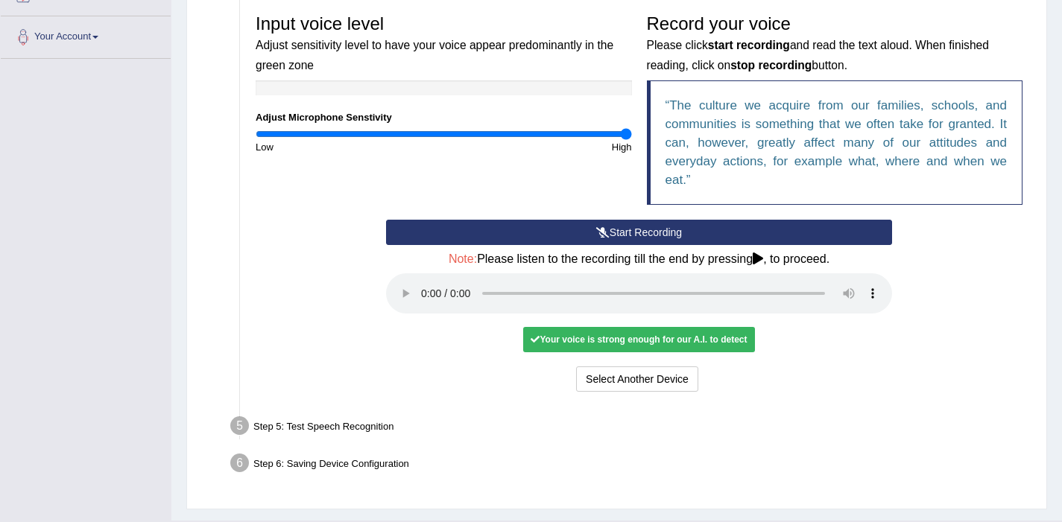
scroll to position [314, 0]
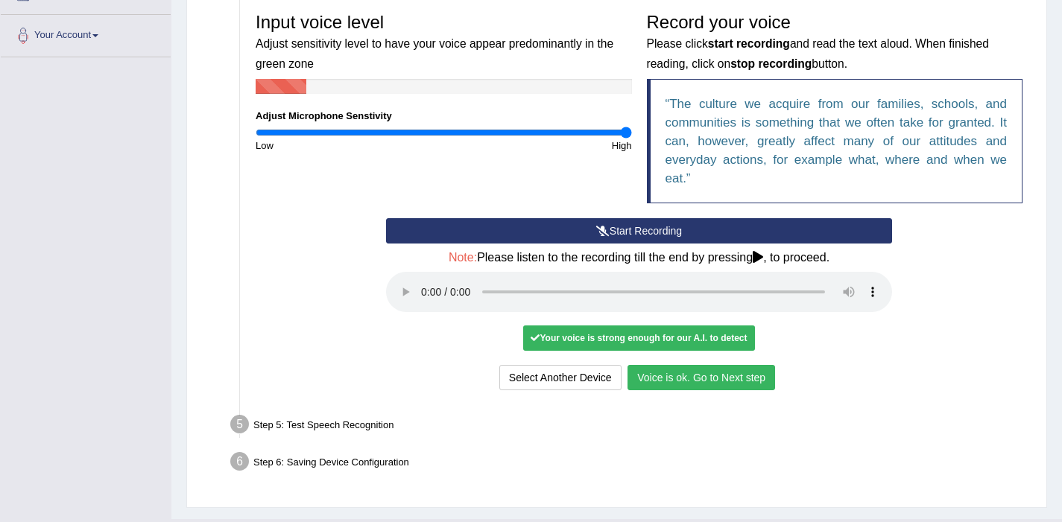
click at [710, 382] on button "Voice is ok. Go to Next step" at bounding box center [701, 377] width 148 height 25
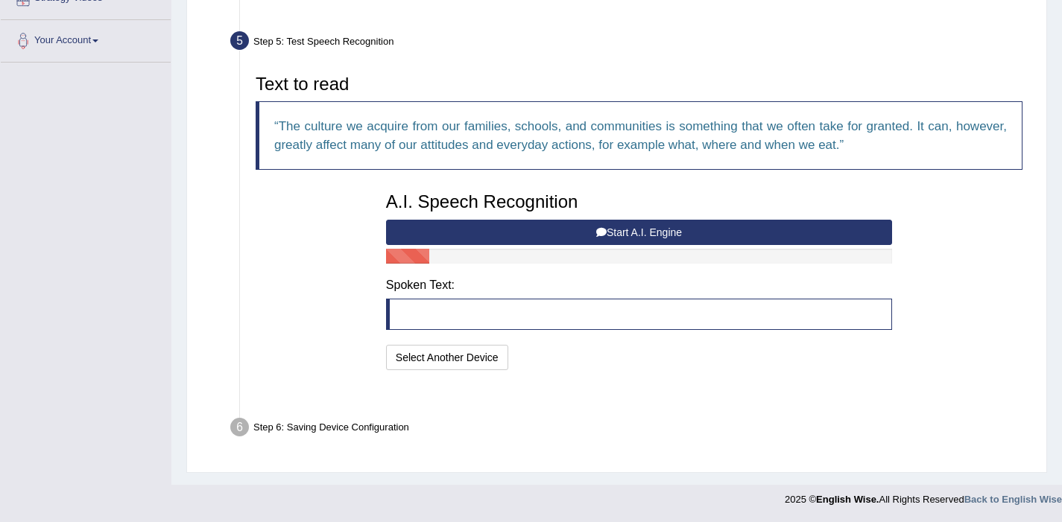
scroll to position [271, 0]
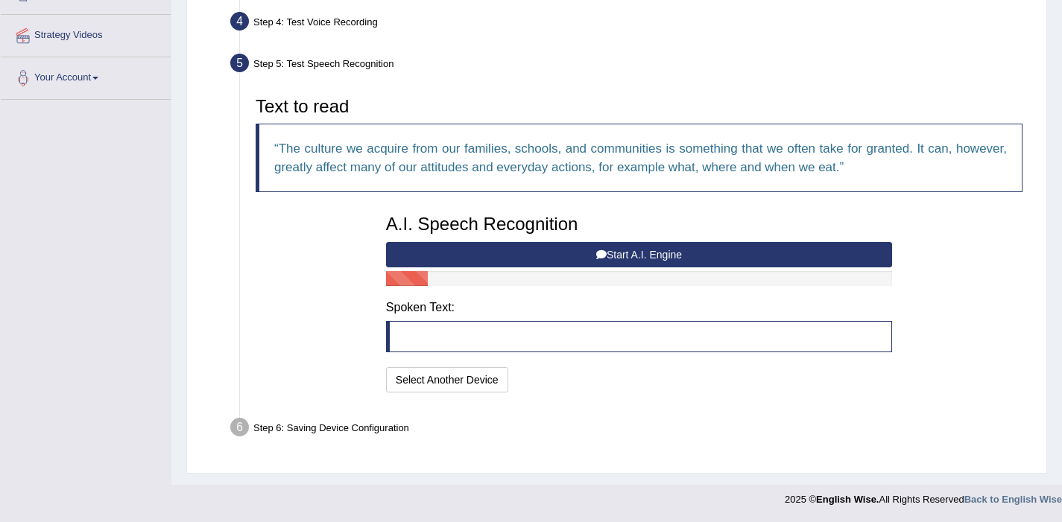
click at [584, 251] on button "Start A.I. Engine" at bounding box center [639, 254] width 506 height 25
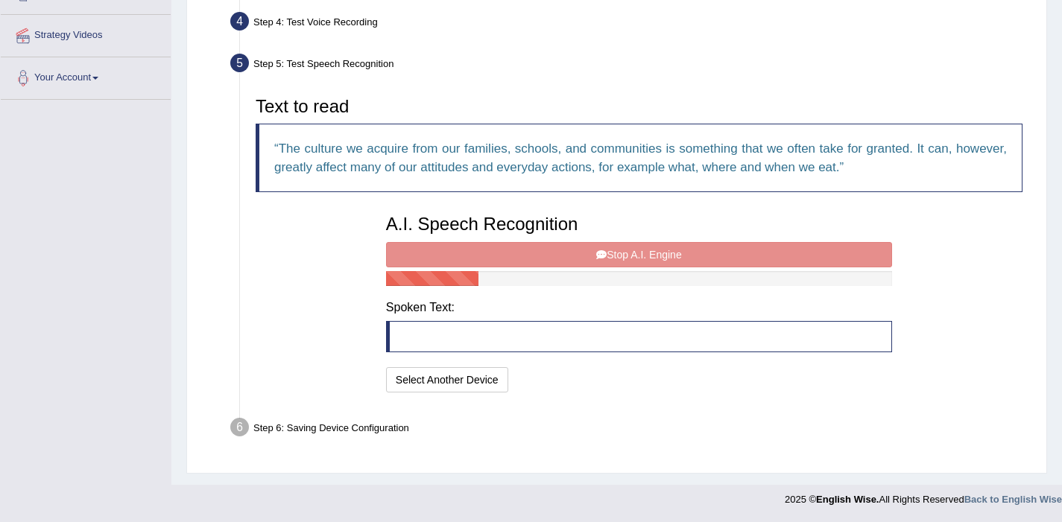
click at [558, 253] on div "A.I. Speech Recognition Start A.I. Engine Stop A.I. Engine Note: Please listen …" at bounding box center [639, 301] width 521 height 189
click at [562, 260] on div "A.I. Speech Recognition Start A.I. Engine Stop A.I. Engine Note: Please listen …" at bounding box center [639, 301] width 521 height 189
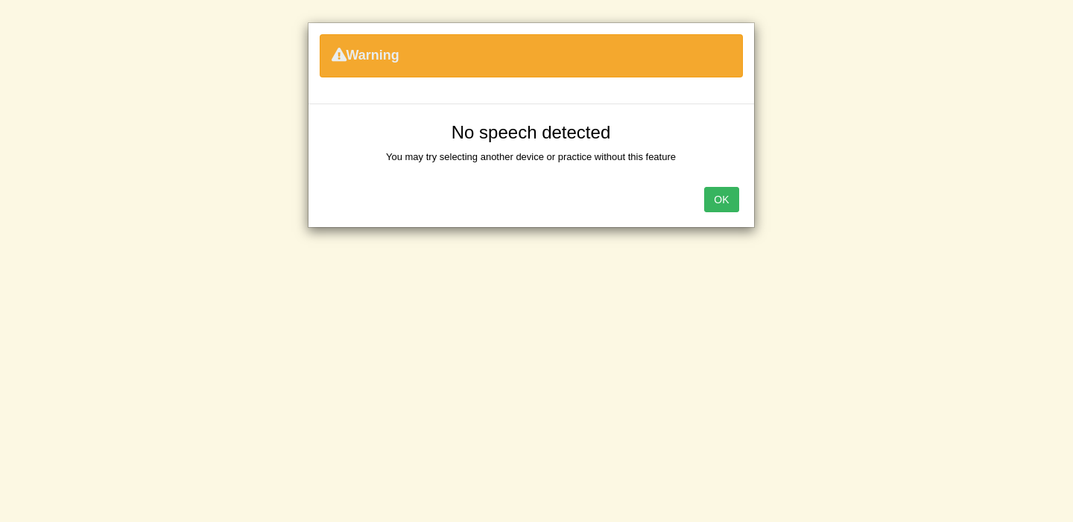
click at [717, 196] on button "OK" at bounding box center [721, 199] width 34 height 25
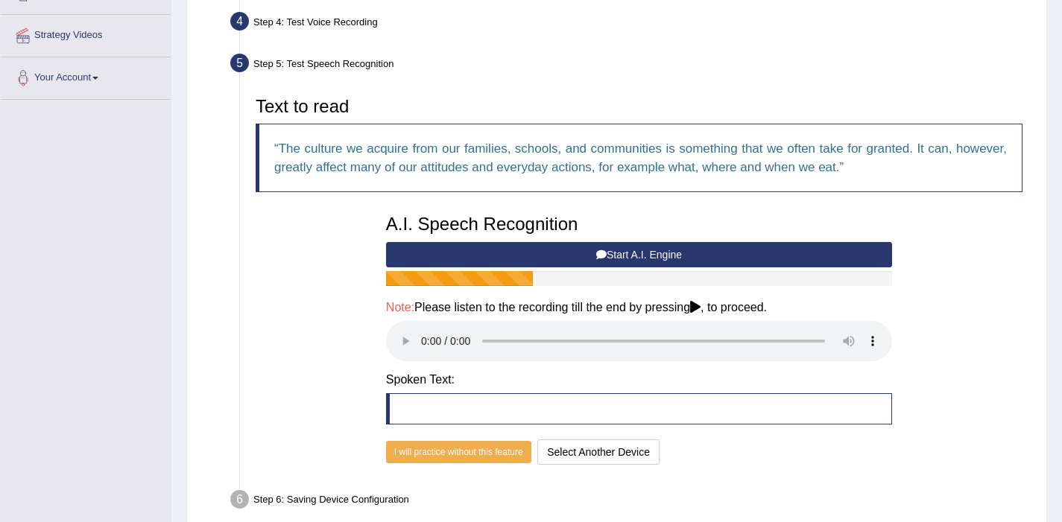
click at [660, 254] on button "Start A.I. Engine" at bounding box center [639, 254] width 506 height 25
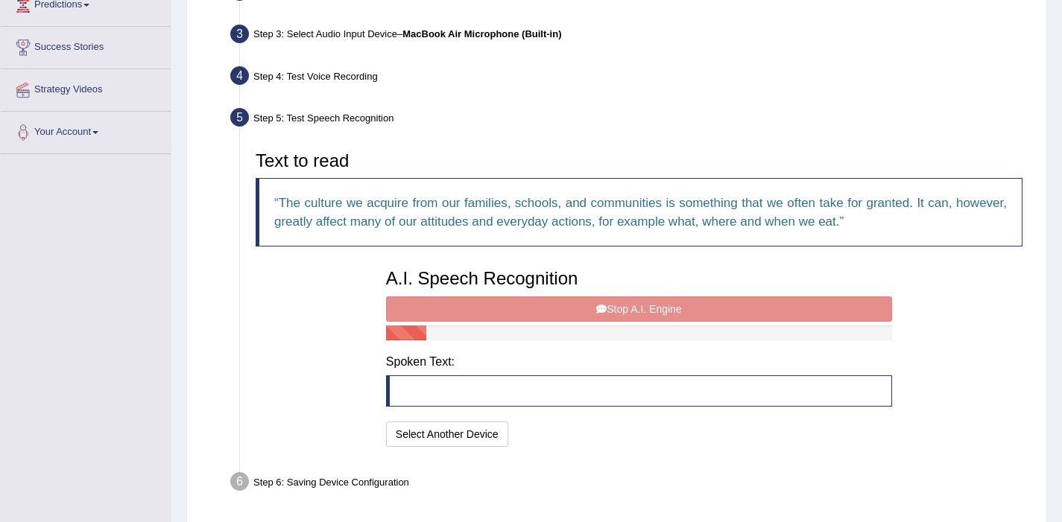
scroll to position [212, 0]
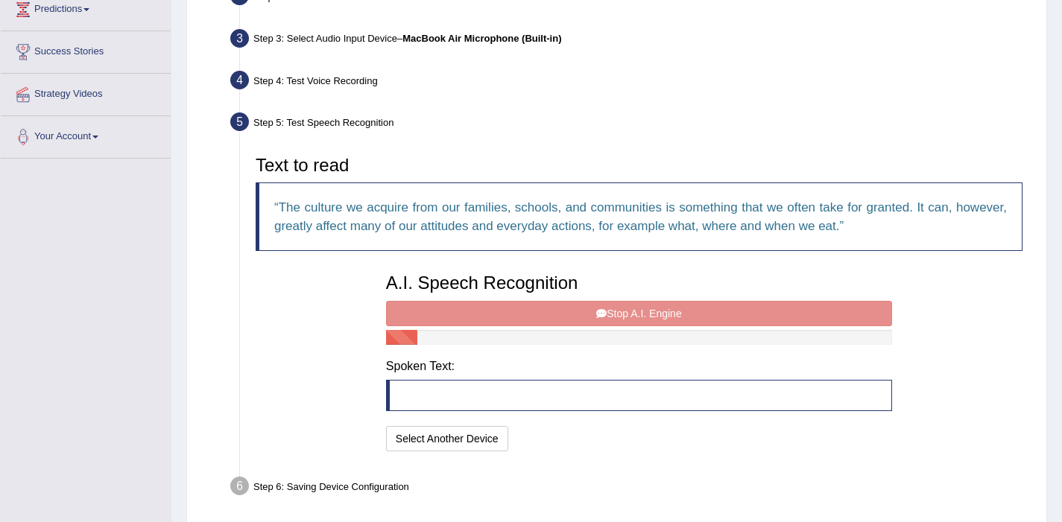
click at [551, 306] on div "A.I. Speech Recognition Start A.I. Engine Stop A.I. Engine Note: Please listen …" at bounding box center [639, 360] width 521 height 189
click at [550, 312] on div "A.I. Speech Recognition Start A.I. Engine Stop A.I. Engine Note: Please listen …" at bounding box center [639, 360] width 521 height 189
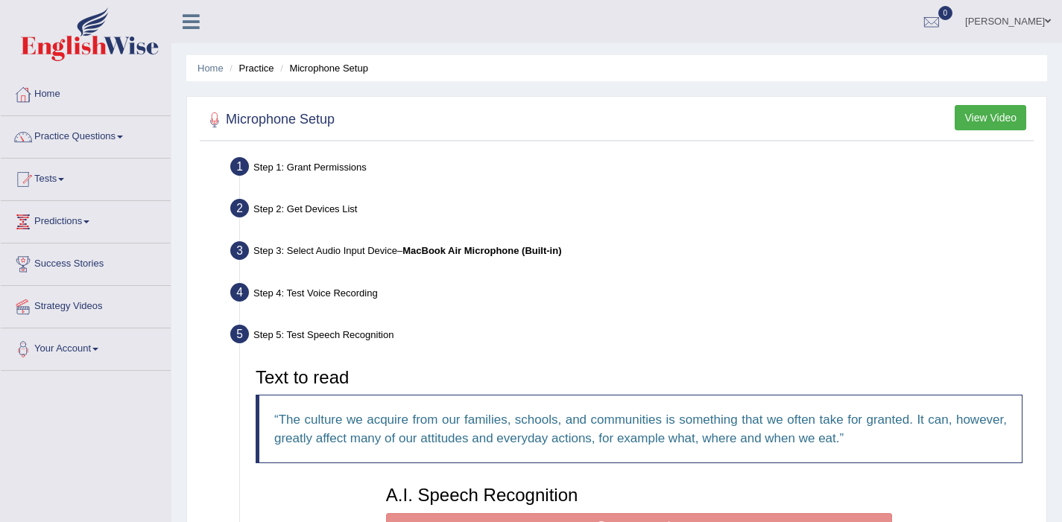
click at [1000, 121] on button "View Video" at bounding box center [991, 117] width 72 height 25
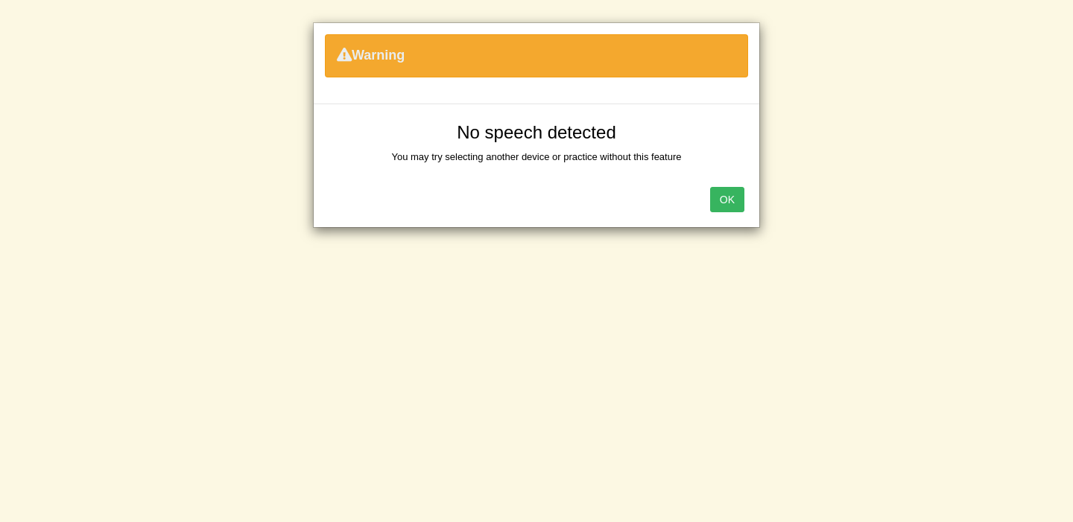
click at [716, 198] on button "OK" at bounding box center [727, 199] width 34 height 25
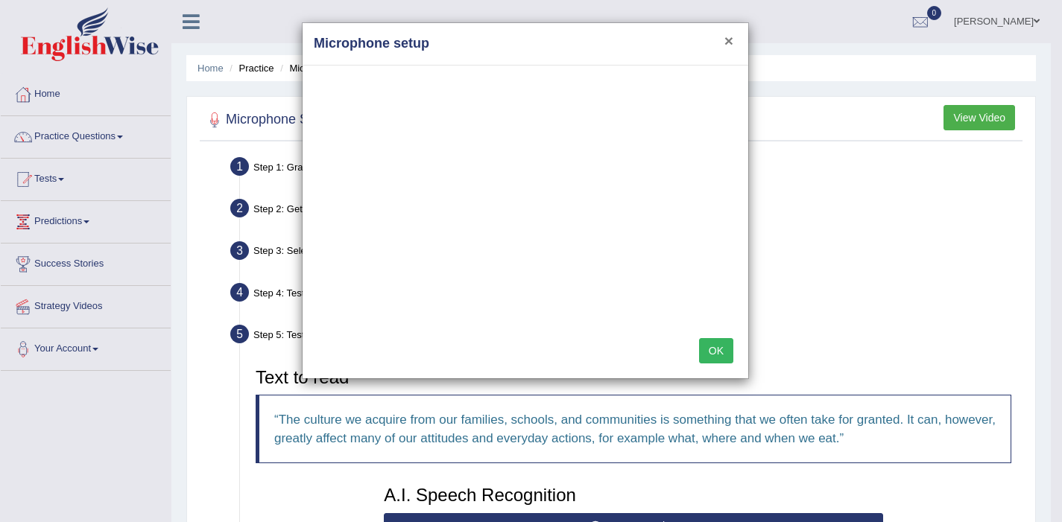
click at [731, 45] on button "×" at bounding box center [728, 41] width 9 height 16
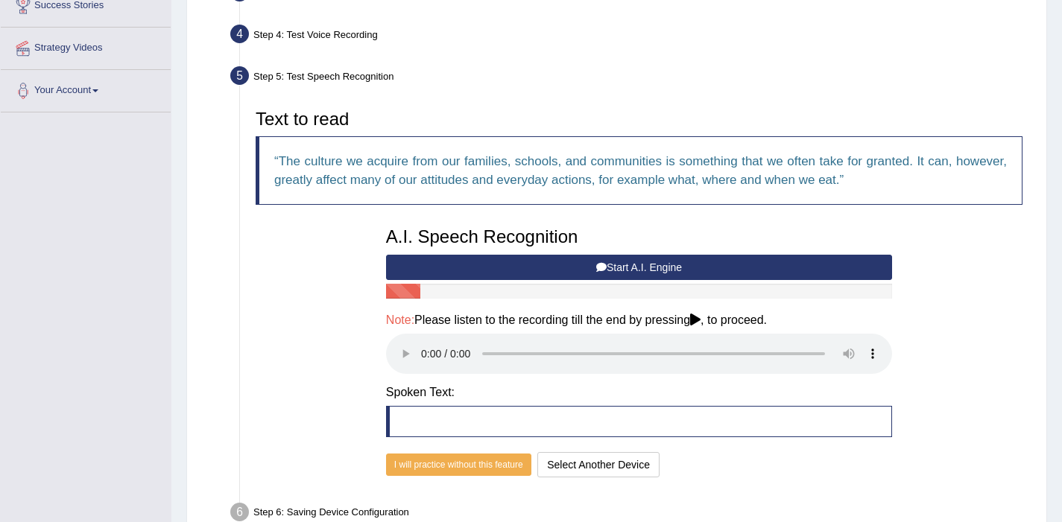
scroll to position [261, 0]
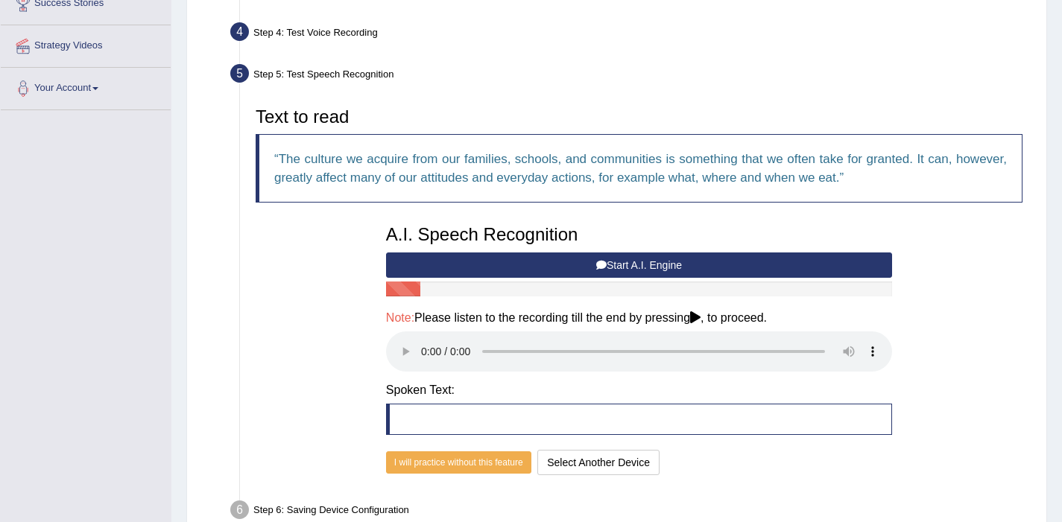
click at [725, 264] on button "Start A.I. Engine" at bounding box center [639, 265] width 506 height 25
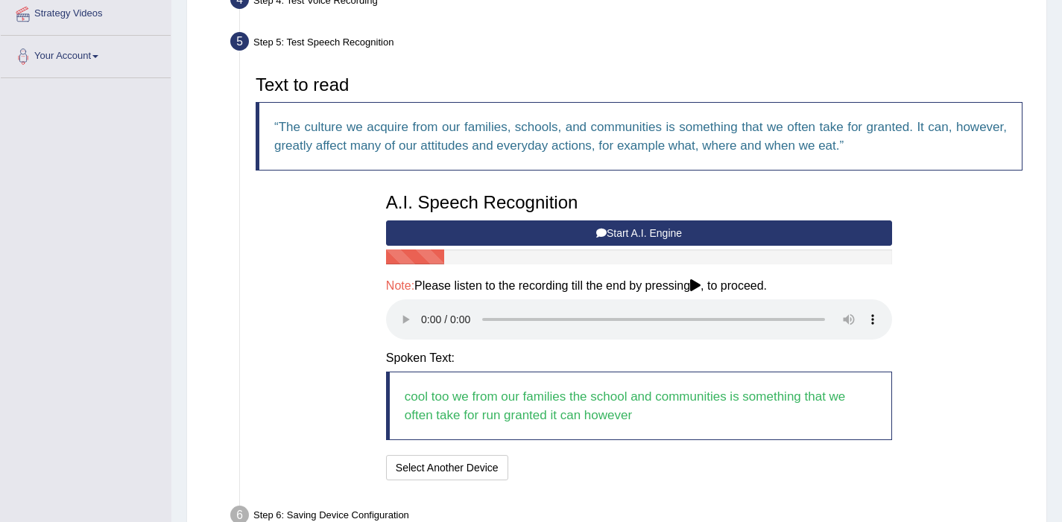
scroll to position [316, 0]
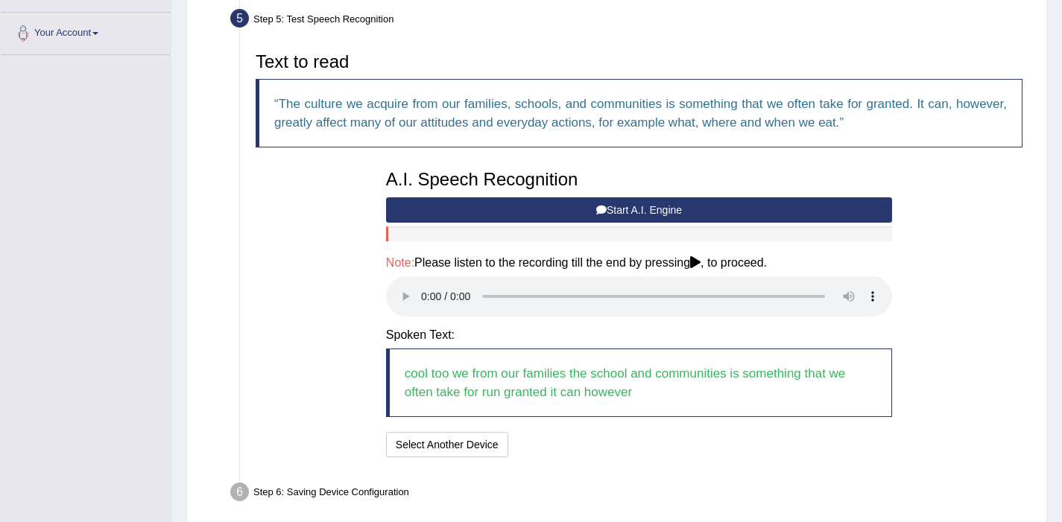
click at [665, 210] on button "Start A.I. Engine" at bounding box center [639, 209] width 506 height 25
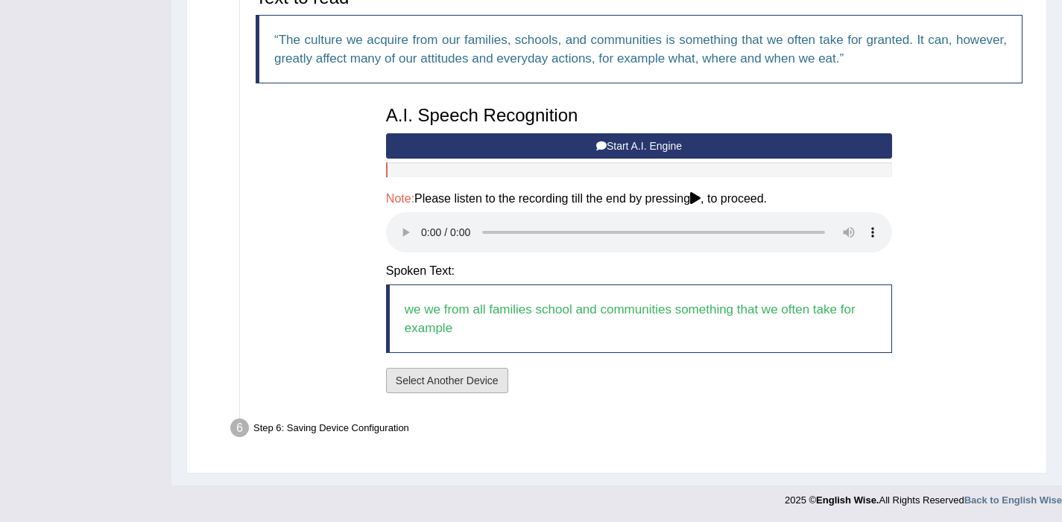
click at [472, 380] on button "Select Another Device" at bounding box center [447, 380] width 122 height 25
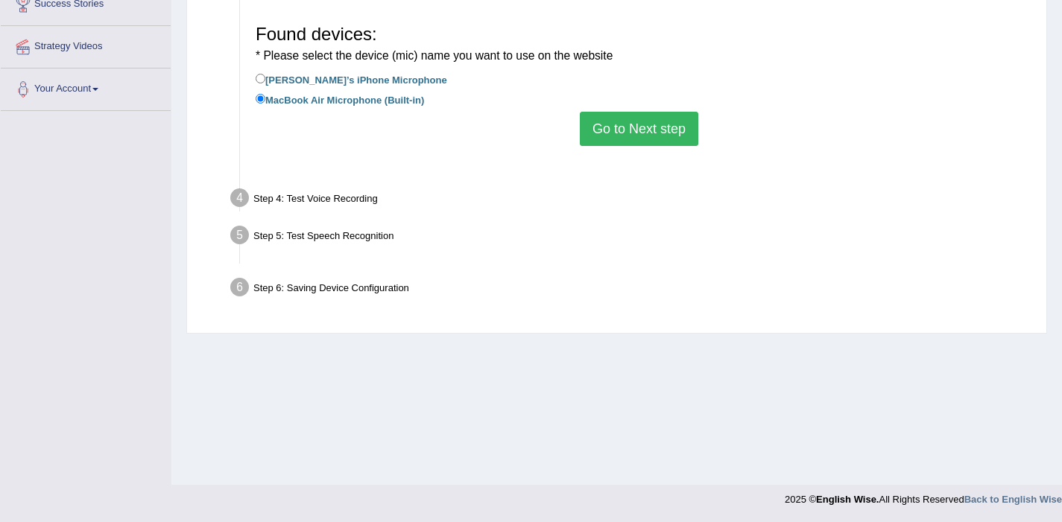
scroll to position [260, 0]
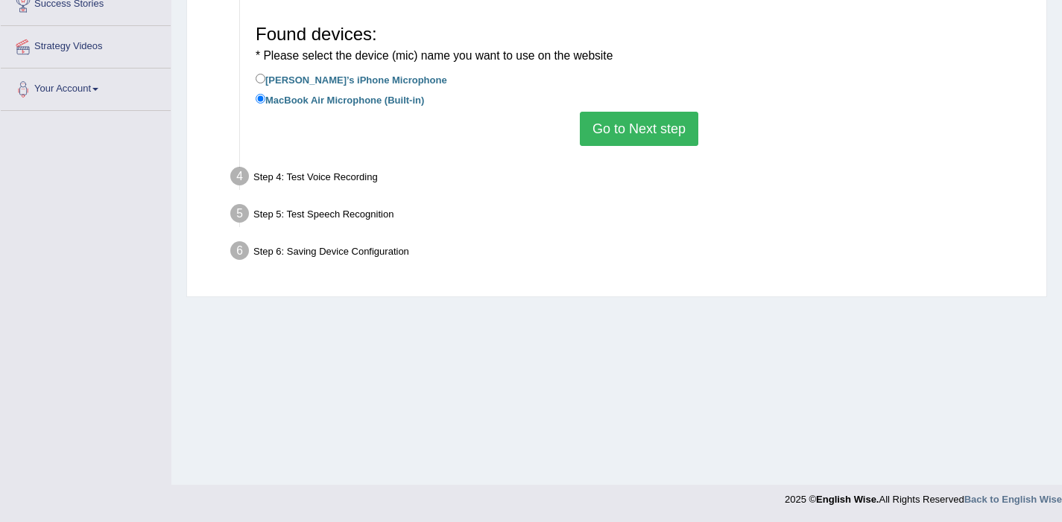
click at [629, 142] on button "Go to Next step" at bounding box center [639, 129] width 118 height 34
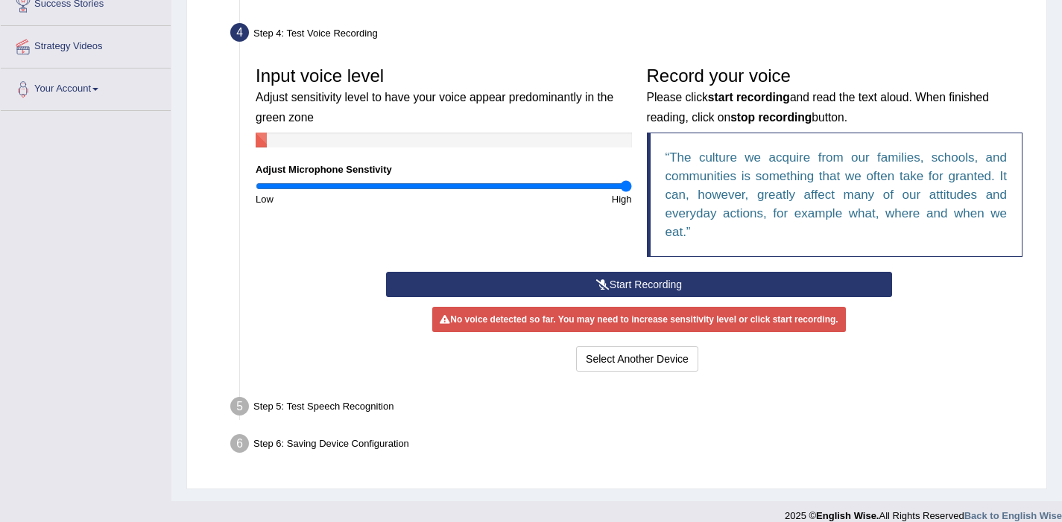
click at [592, 287] on button "Start Recording" at bounding box center [639, 284] width 506 height 25
